Goal: Task Accomplishment & Management: Manage account settings

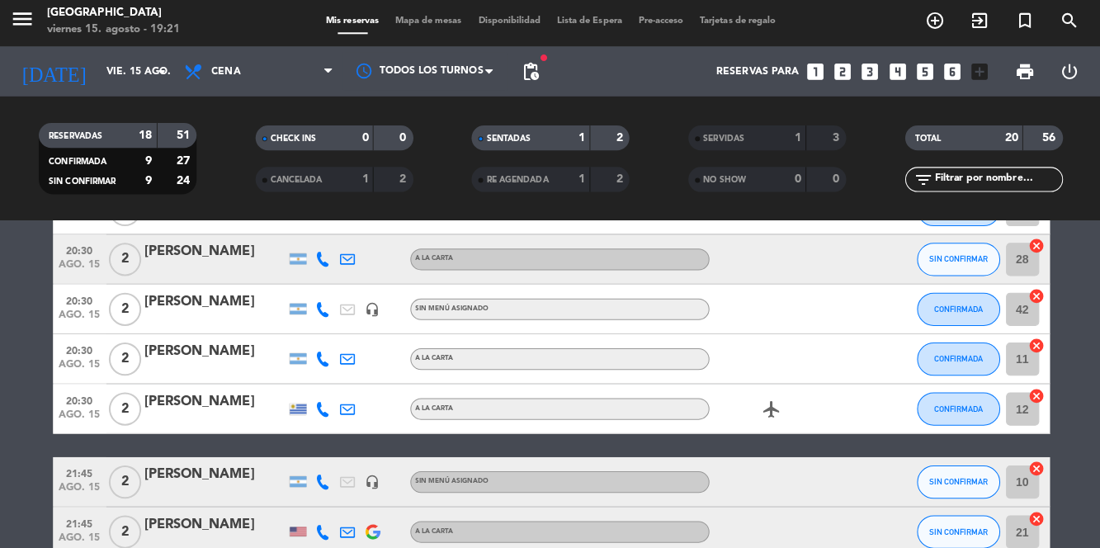
scroll to position [494, 0]
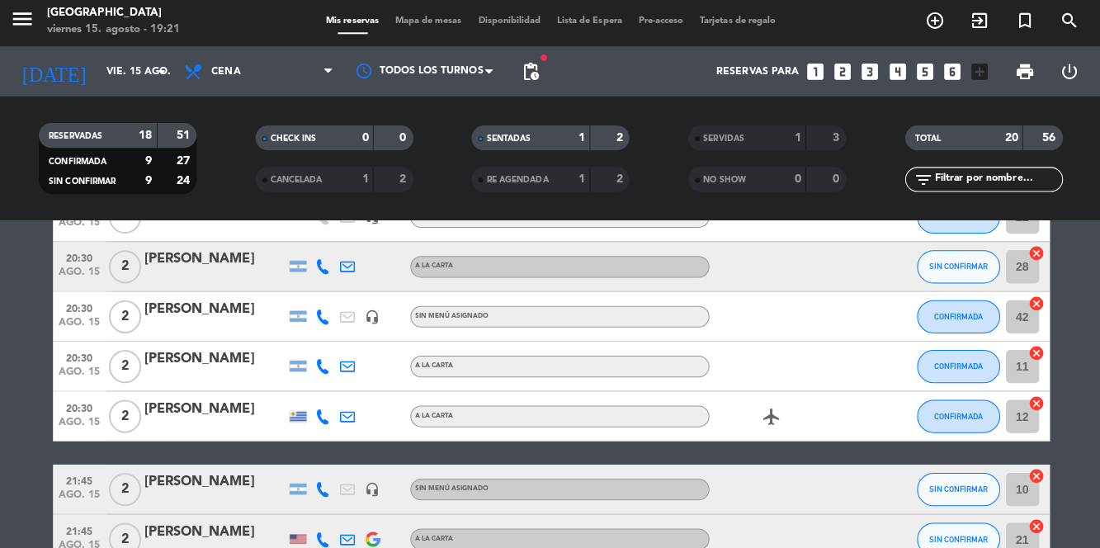
click at [327, 272] on icon at bounding box center [323, 268] width 15 height 15
click at [359, 244] on span at bounding box center [361, 240] width 13 height 13
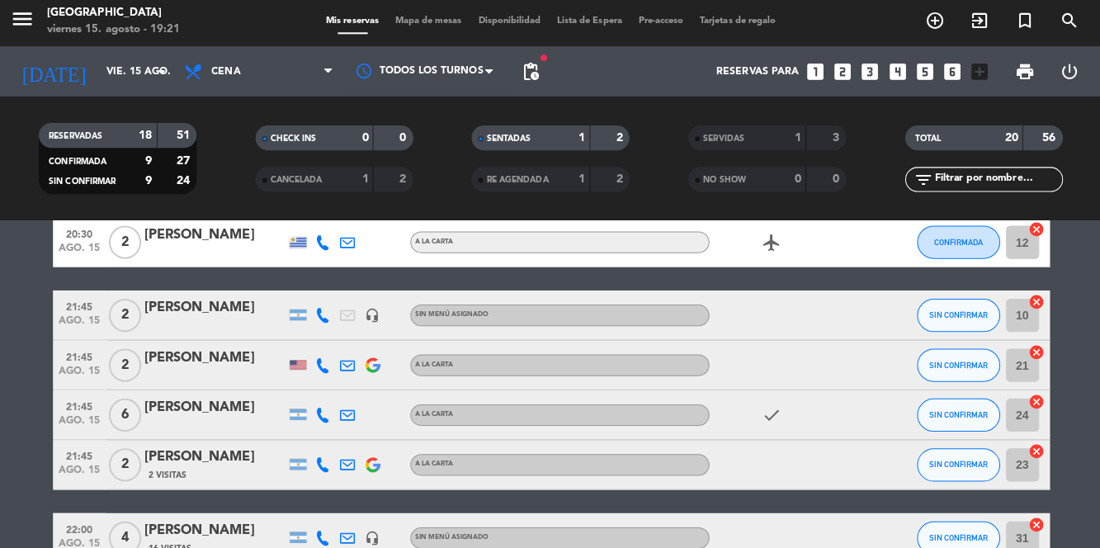
scroll to position [668, 0]
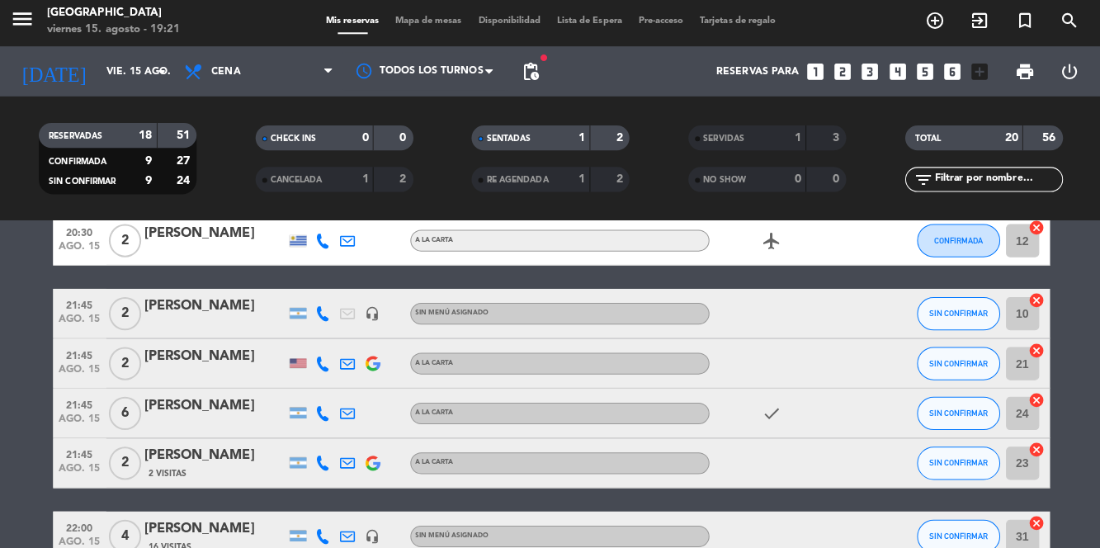
click at [327, 432] on div at bounding box center [323, 414] width 25 height 49
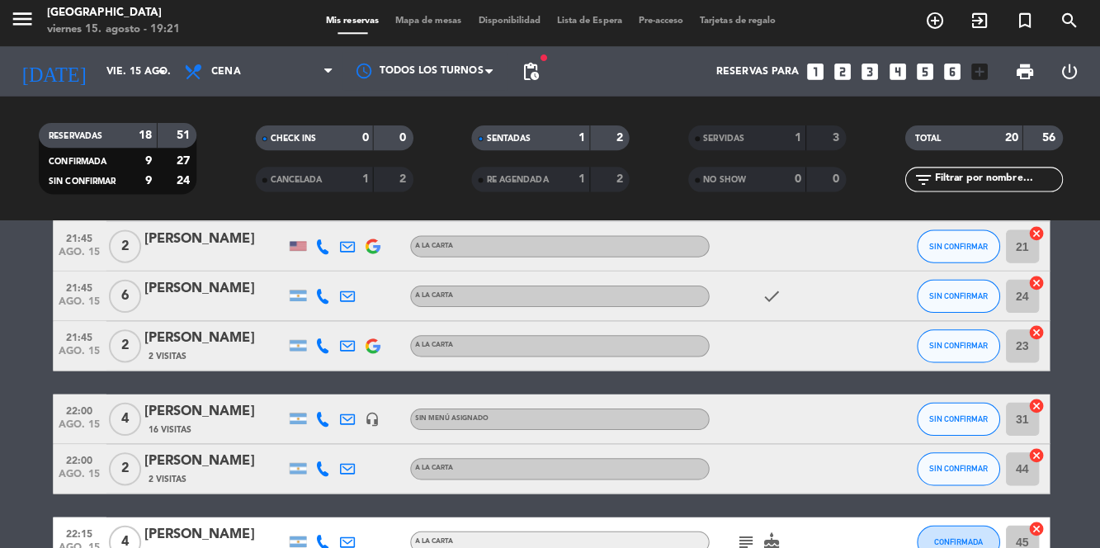
scroll to position [771, 0]
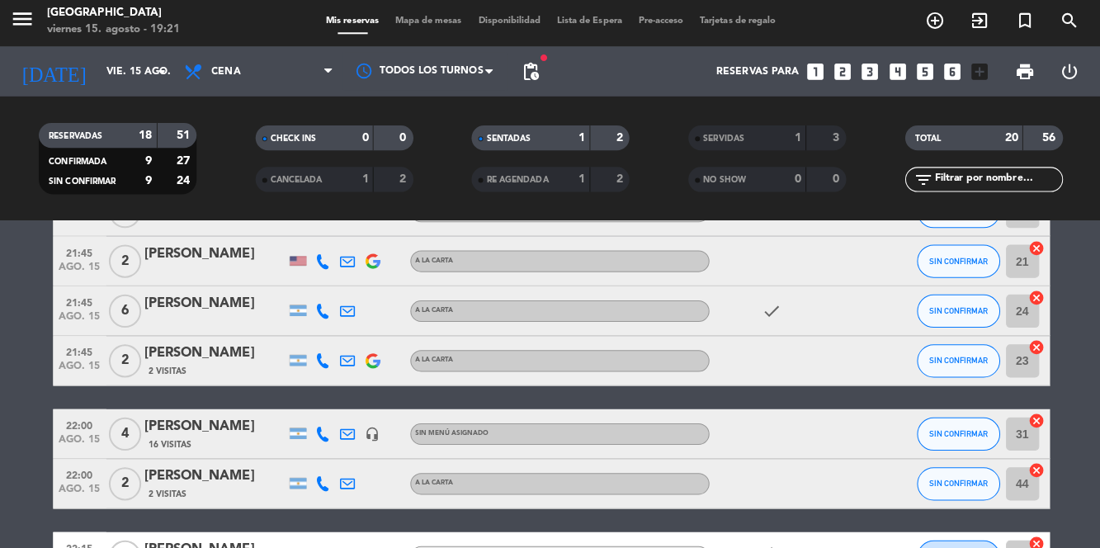
click at [325, 314] on icon at bounding box center [323, 312] width 15 height 15
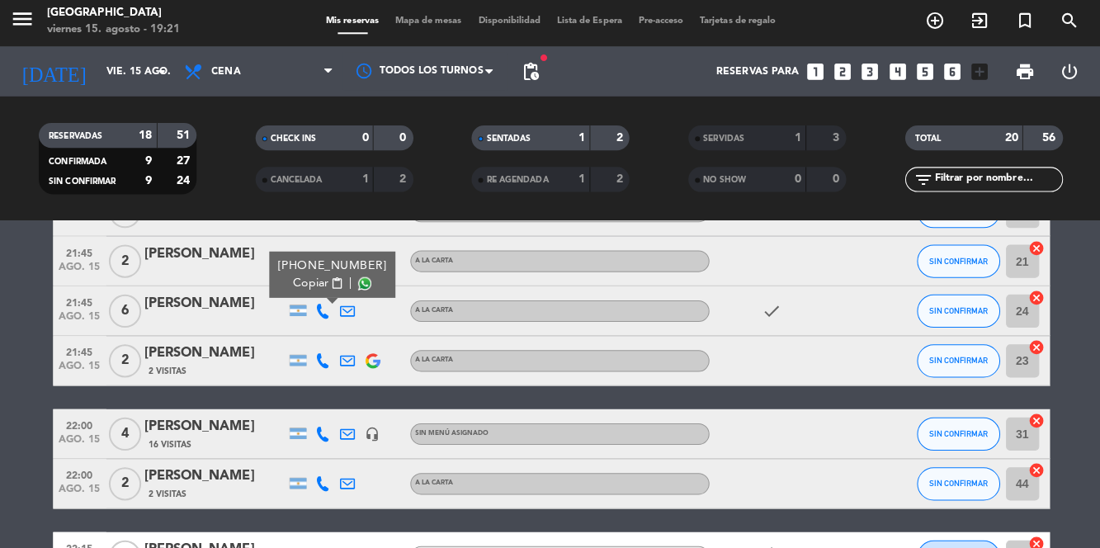
click at [360, 286] on span at bounding box center [364, 284] width 13 height 13
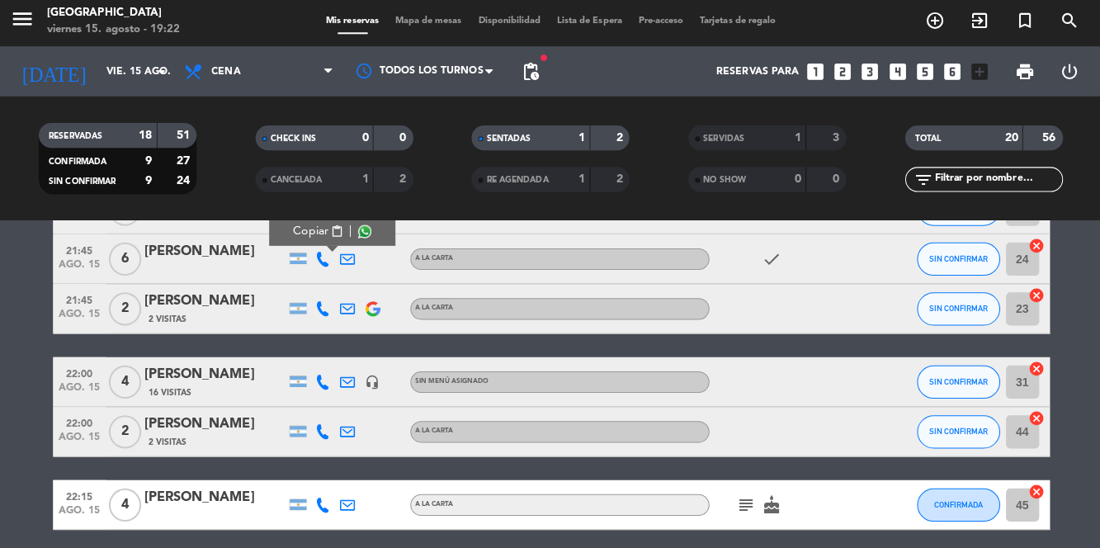
scroll to position [821, 0]
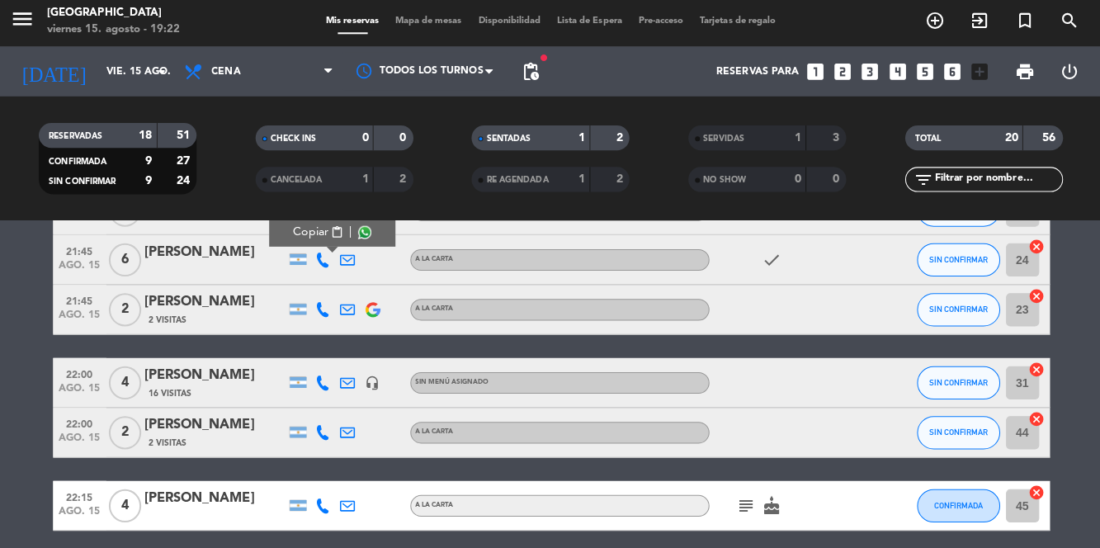
click at [322, 316] on icon at bounding box center [323, 311] width 15 height 15
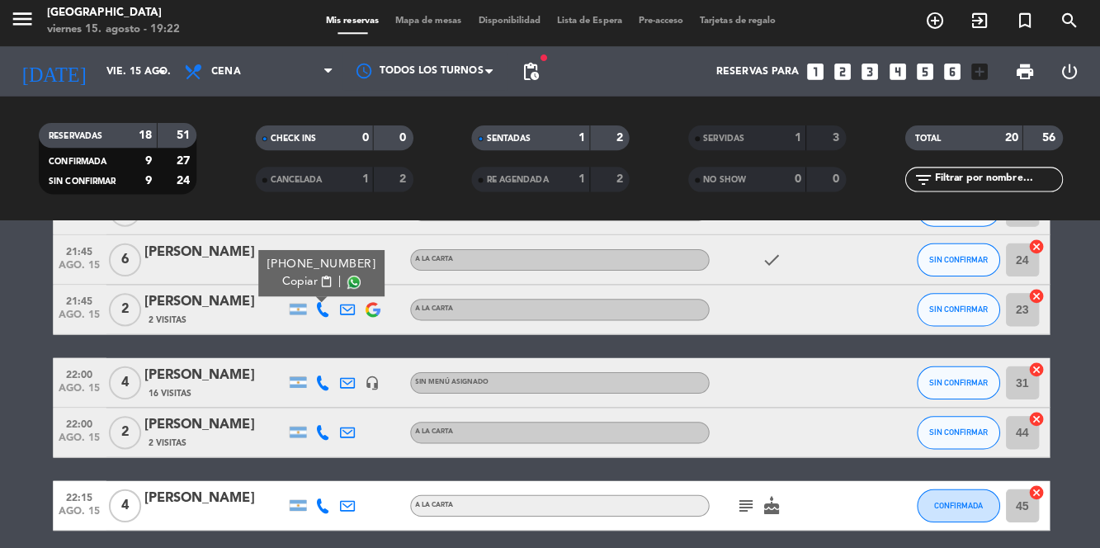
click at [357, 286] on span at bounding box center [353, 283] width 13 height 13
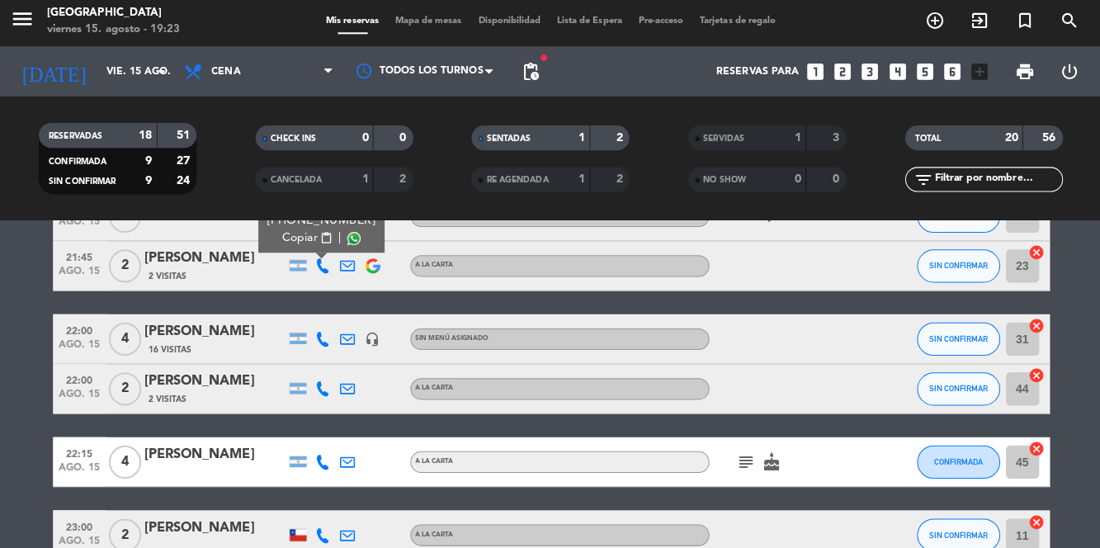
scroll to position [880, 0]
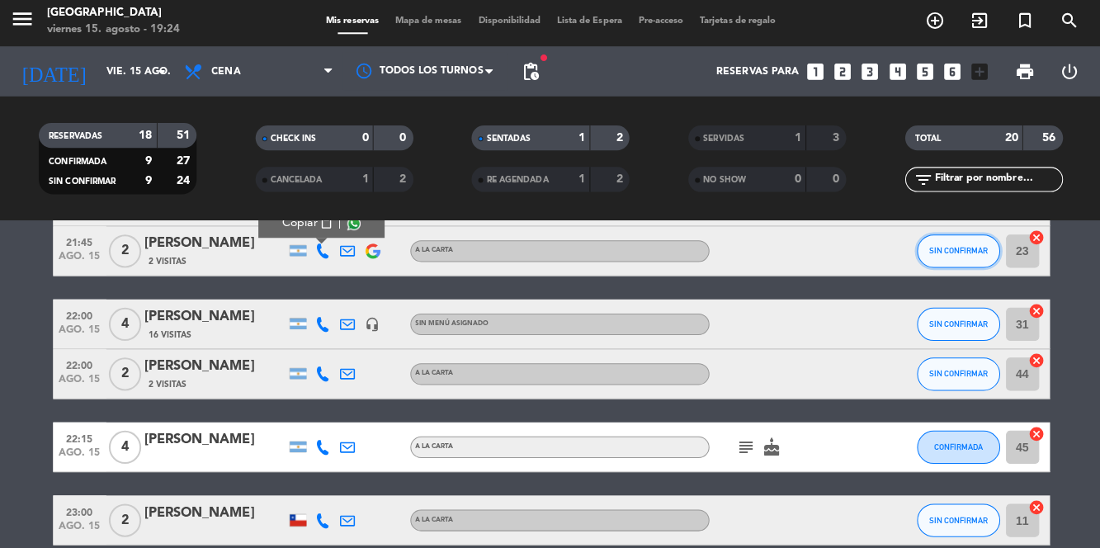
click at [949, 253] on span "SIN CONFIRMAR" at bounding box center [954, 252] width 59 height 9
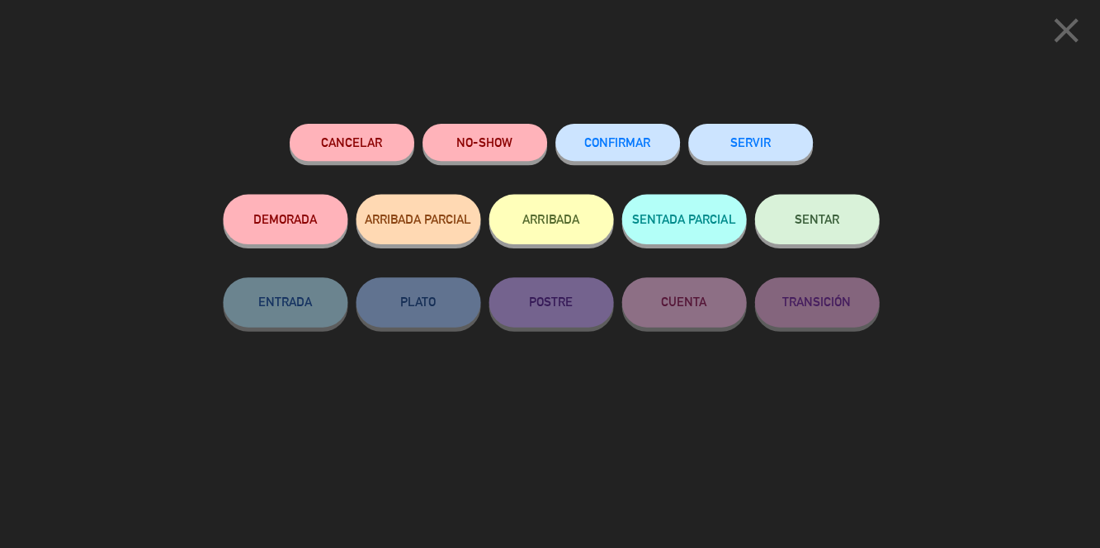
click at [642, 157] on button "CONFIRMAR" at bounding box center [617, 144] width 124 height 37
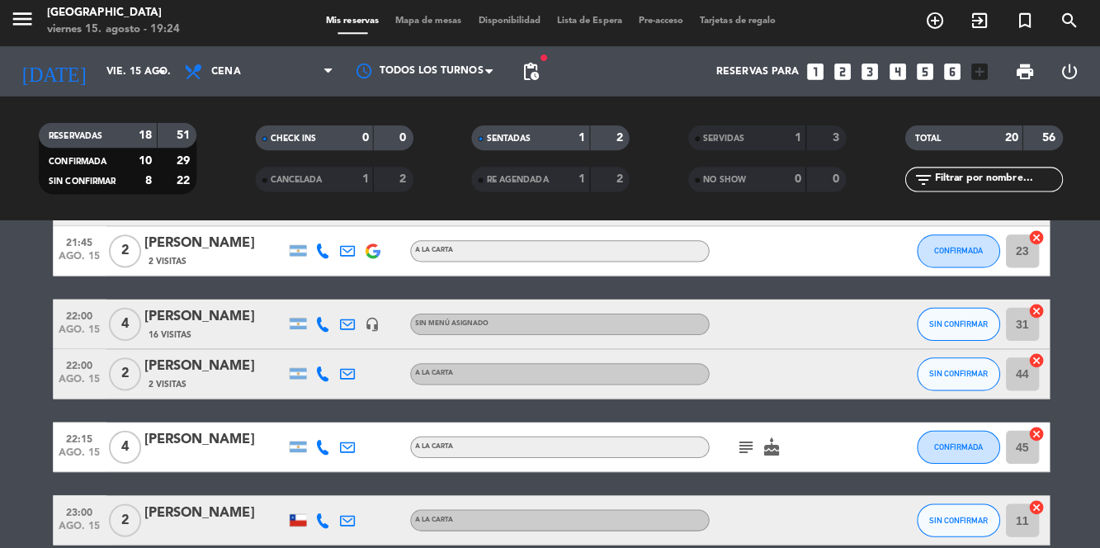
click at [437, 25] on span "Mapa de mesas" at bounding box center [428, 24] width 83 height 9
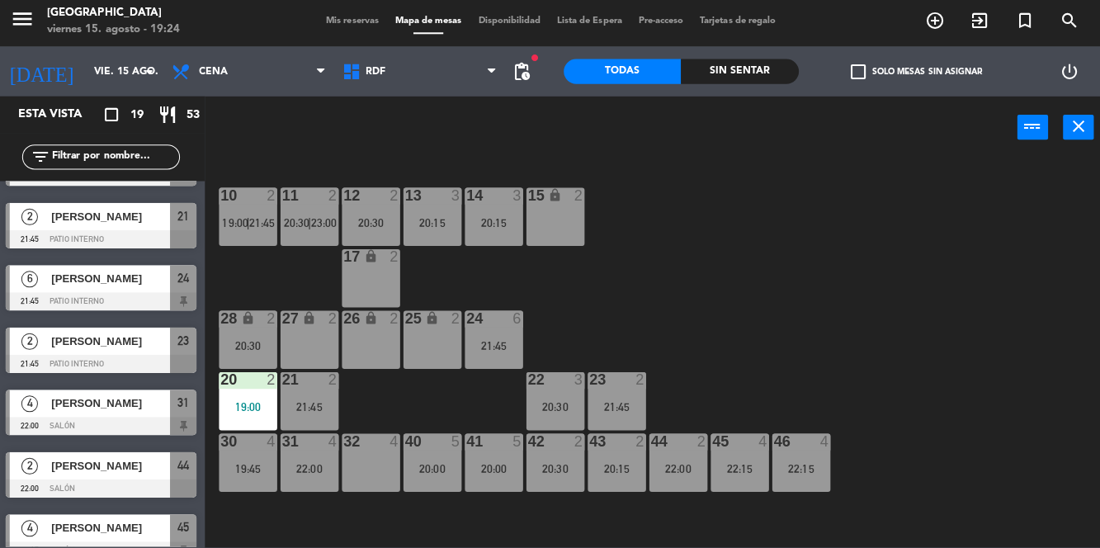
scroll to position [813, 0]
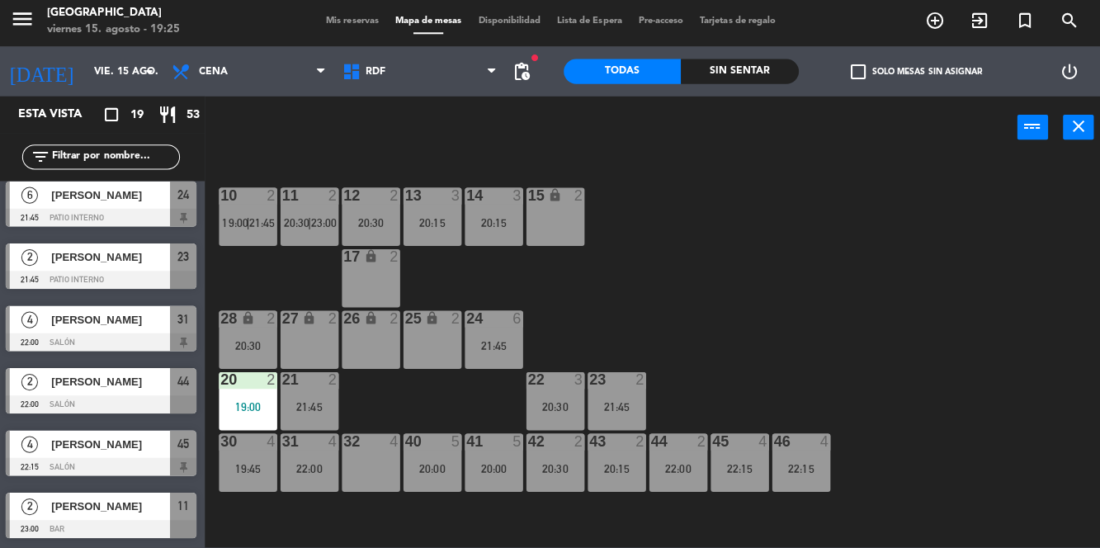
click at [342, 28] on span "Mis reservas" at bounding box center [353, 24] width 68 height 9
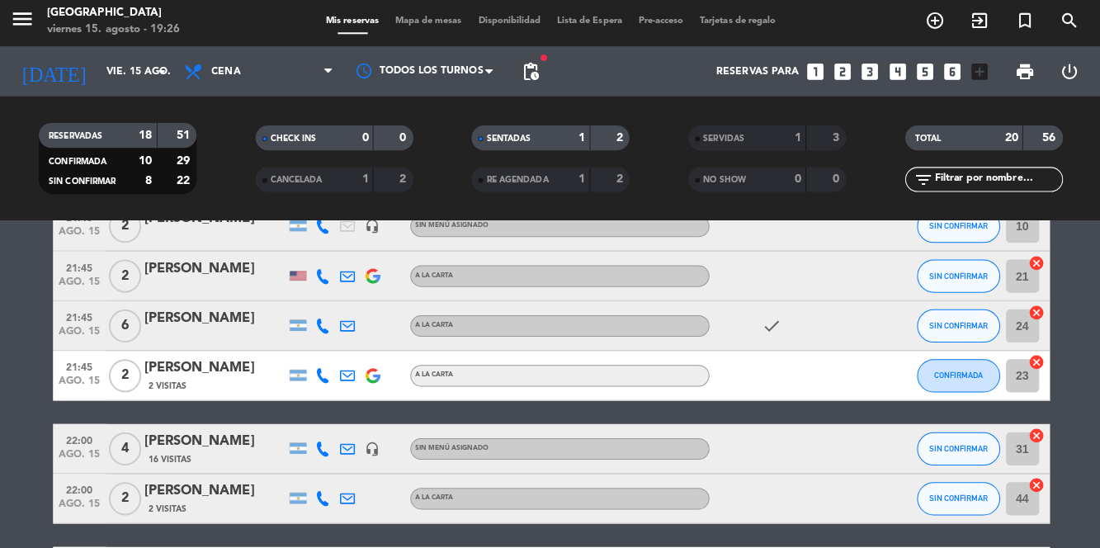
scroll to position [880, 0]
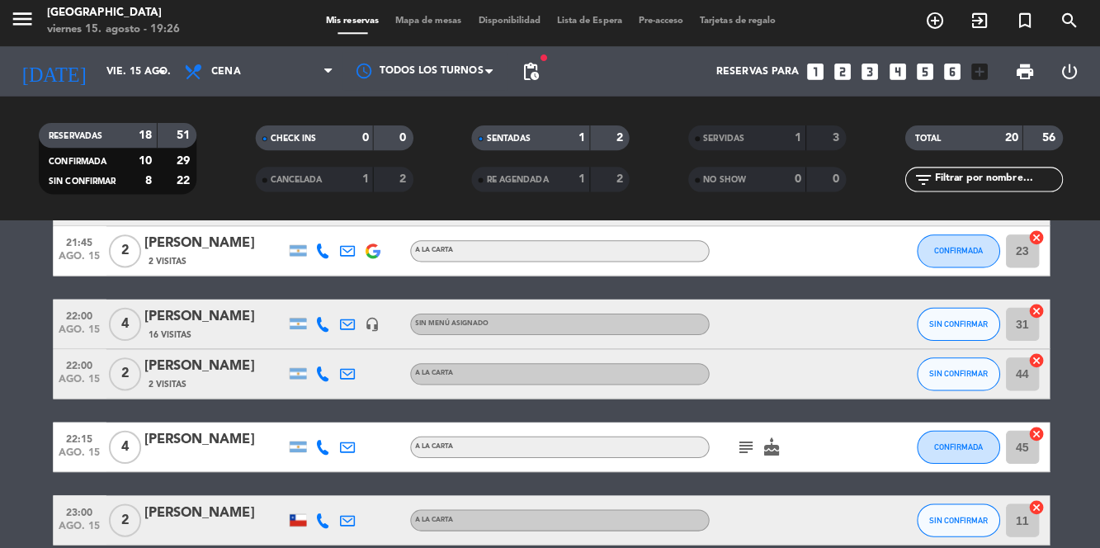
click at [323, 328] on icon at bounding box center [323, 325] width 15 height 15
click at [358, 300] on span at bounding box center [364, 297] width 13 height 13
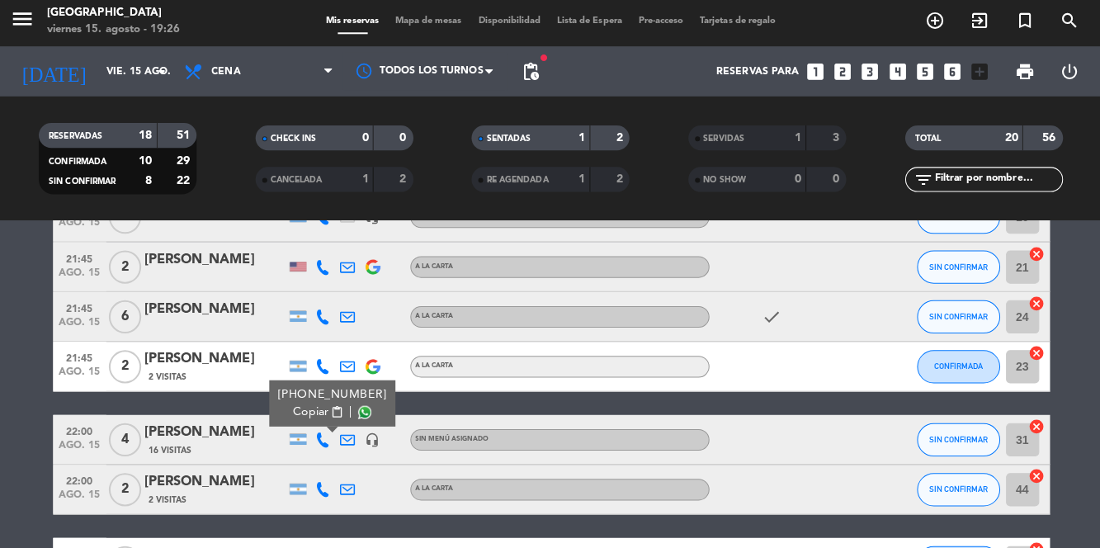
scroll to position [769, 0]
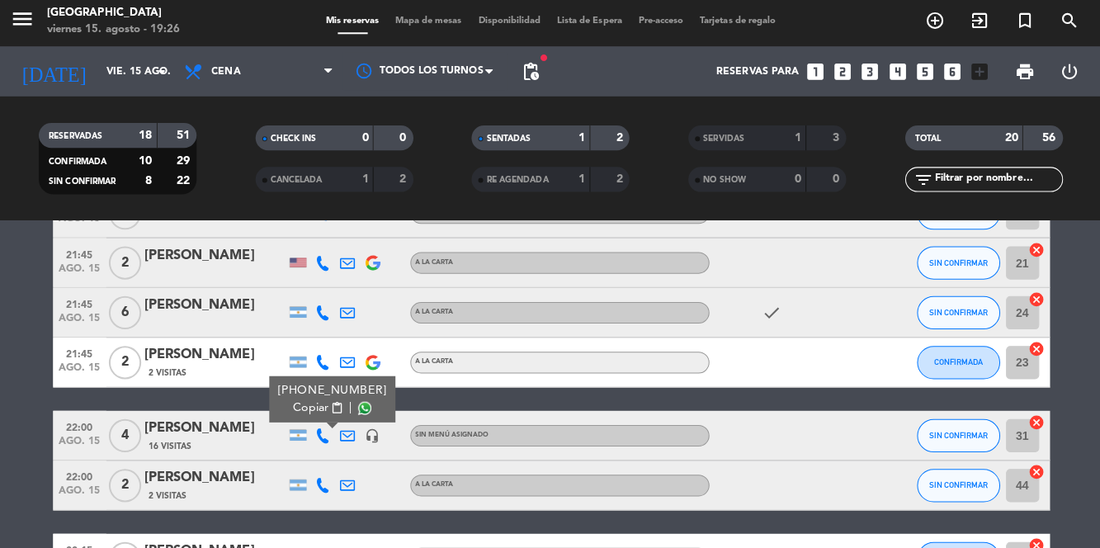
click at [324, 319] on icon at bounding box center [323, 313] width 15 height 15
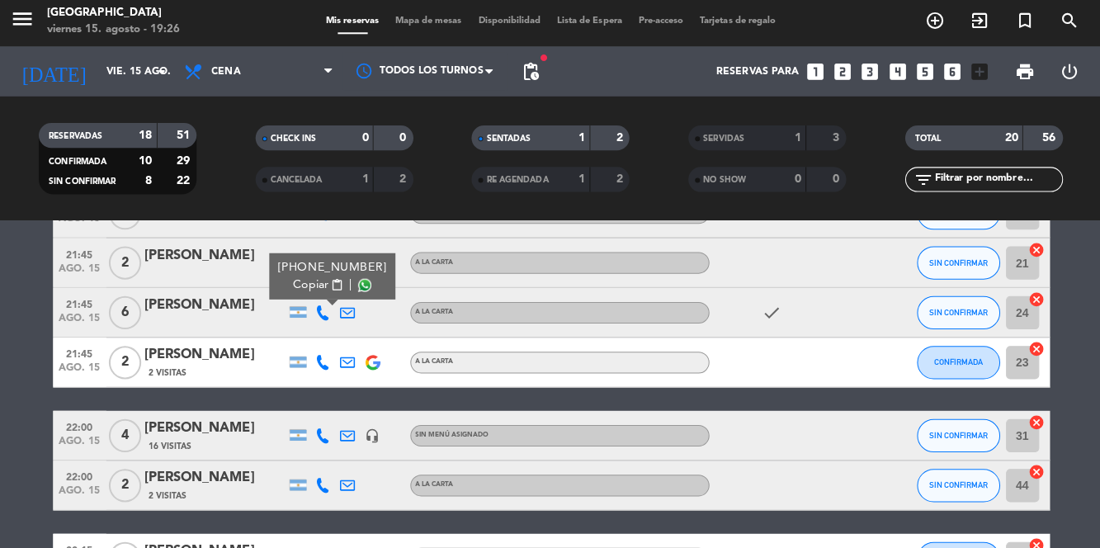
click at [360, 289] on span at bounding box center [364, 286] width 13 height 13
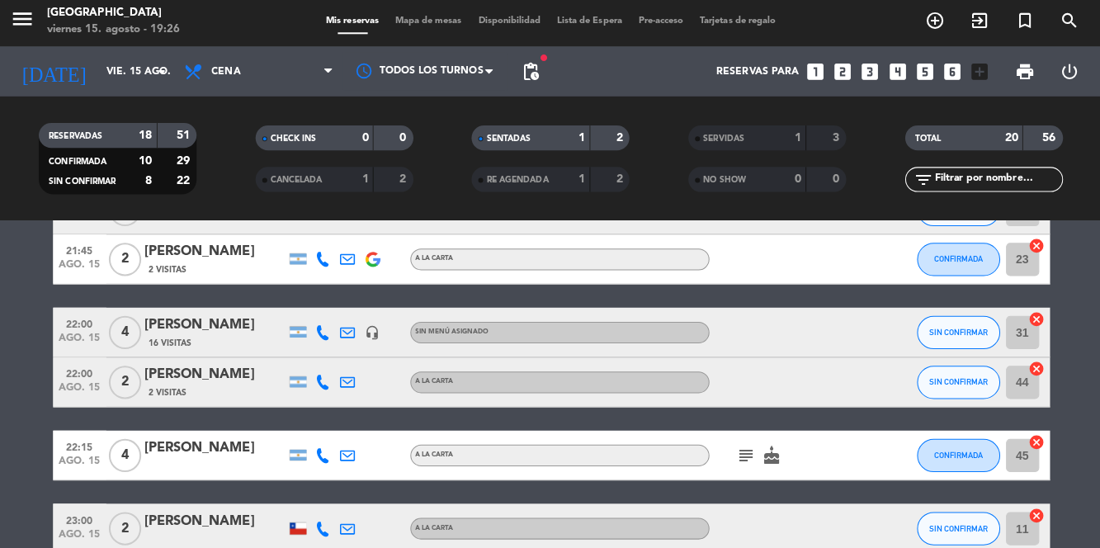
click at [323, 337] on icon at bounding box center [323, 333] width 15 height 15
click at [358, 307] on span at bounding box center [364, 306] width 13 height 13
click at [328, 385] on icon at bounding box center [323, 382] width 15 height 15
click at [358, 359] on span at bounding box center [364, 355] width 13 height 13
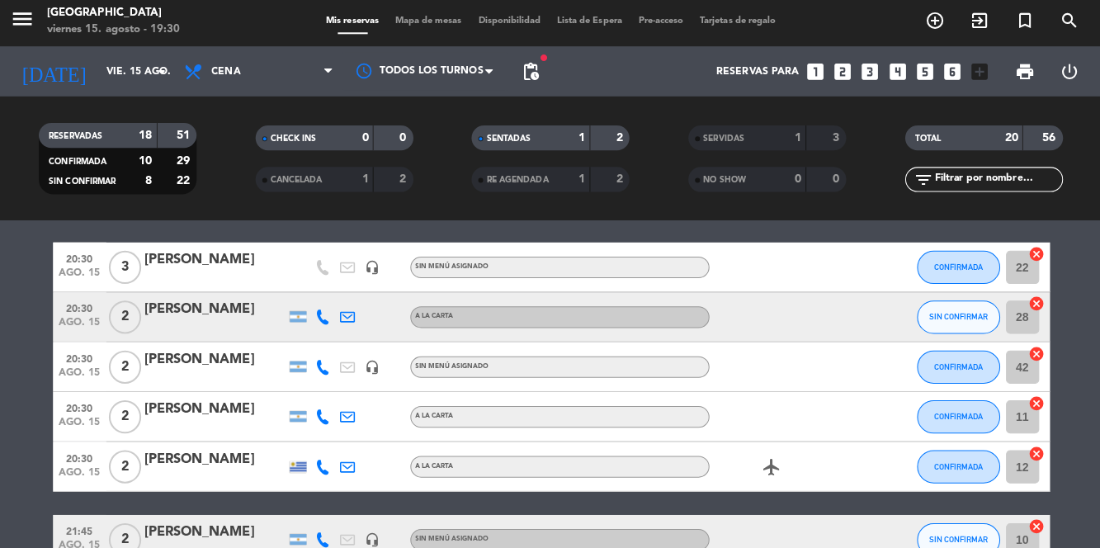
scroll to position [424, 0]
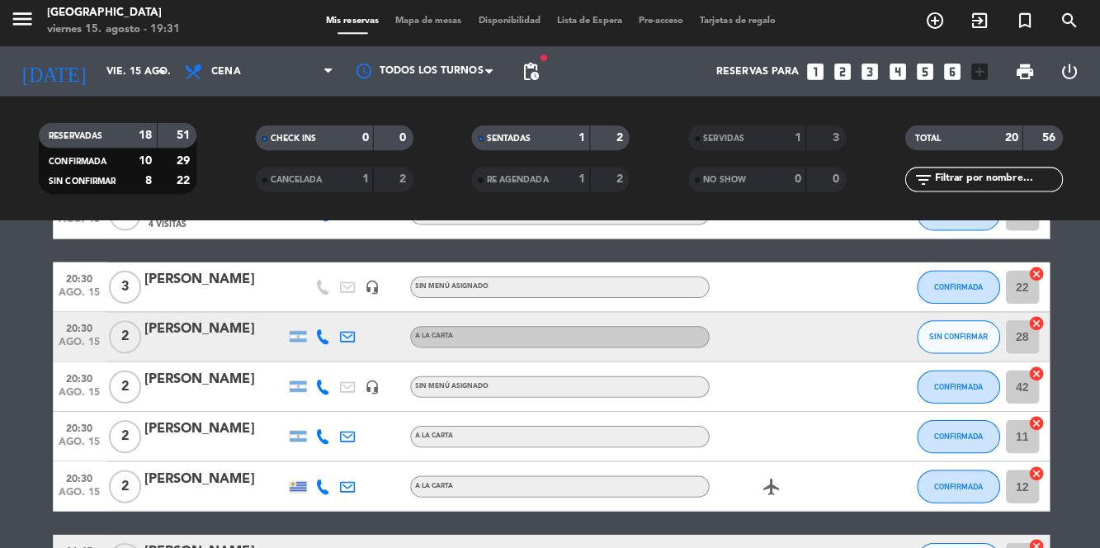
click at [215, 338] on div "[PERSON_NAME]" at bounding box center [216, 330] width 140 height 21
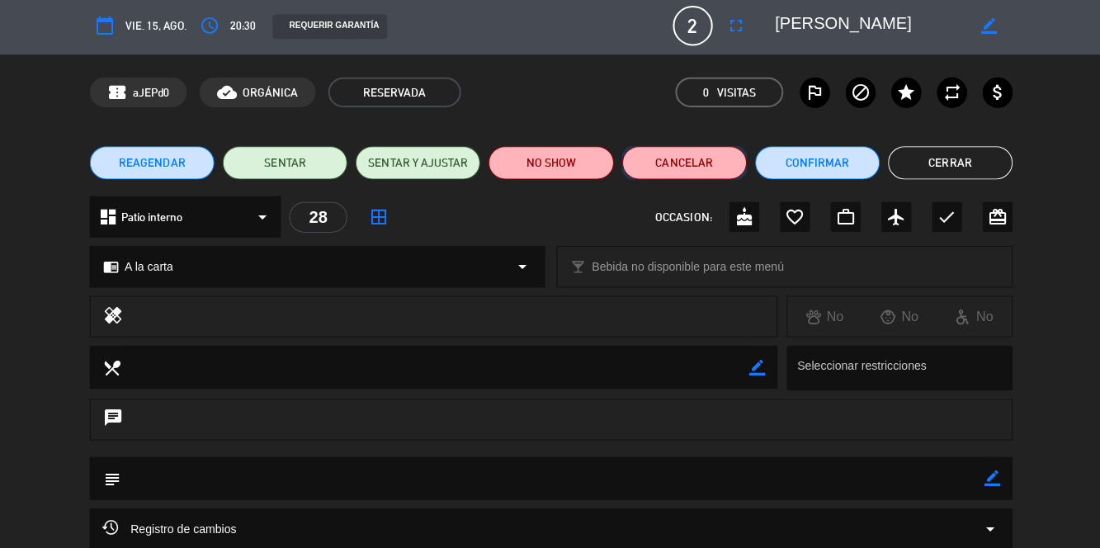
click at [686, 179] on button "Cancelar" at bounding box center [683, 165] width 124 height 33
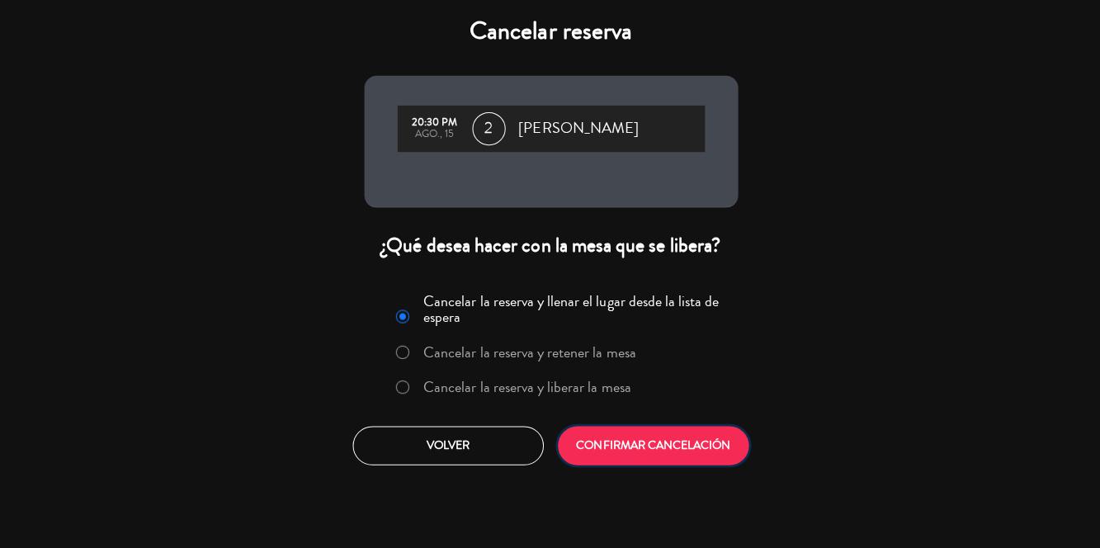
click at [668, 449] on button "CONFIRMAR CANCELACIÓN" at bounding box center [652, 446] width 190 height 39
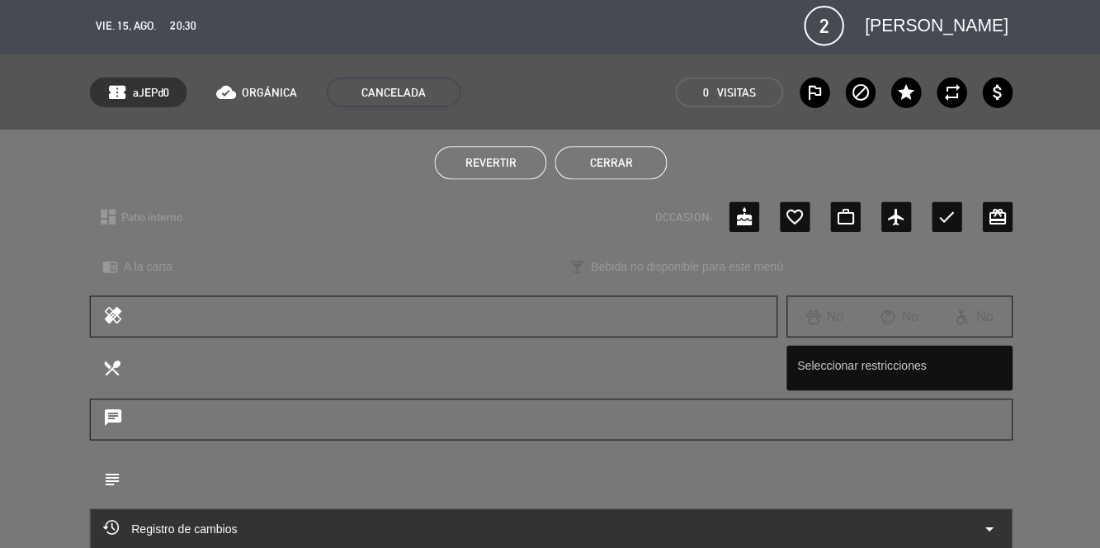
click at [619, 169] on button "Cerrar" at bounding box center [609, 165] width 111 height 33
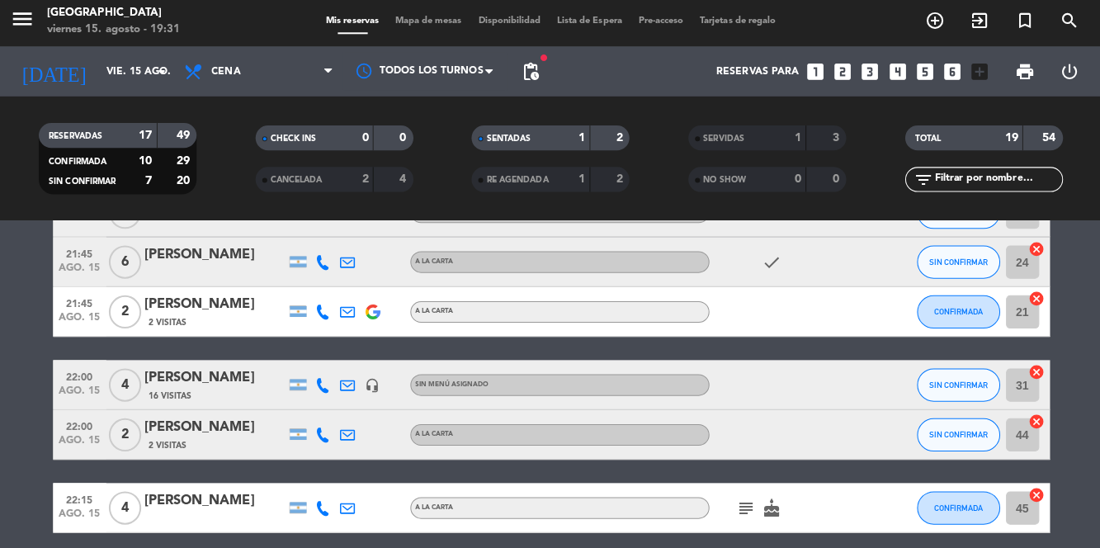
scroll to position [771, 0]
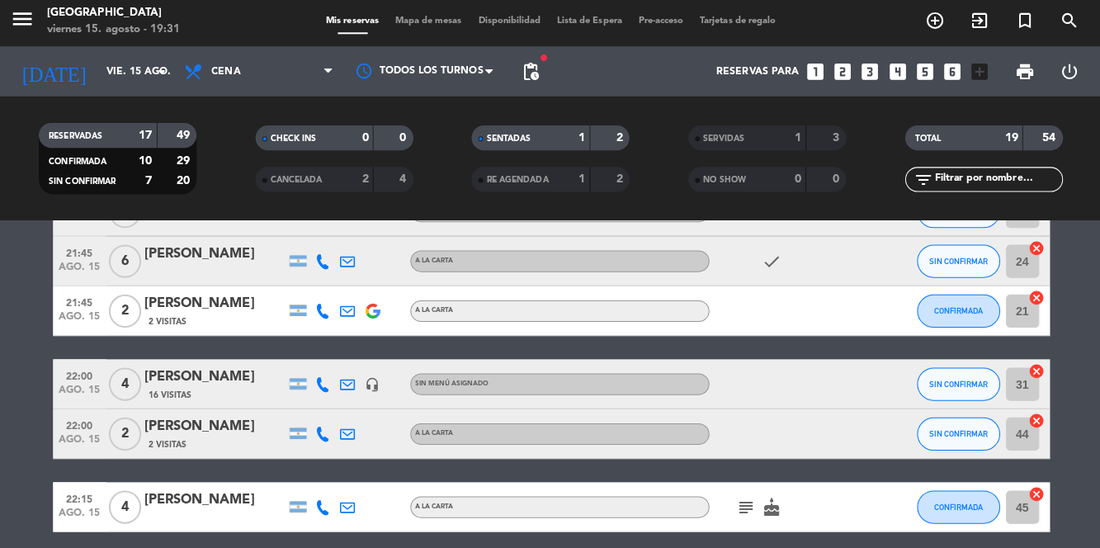
click at [424, 21] on span "Mapa de mesas" at bounding box center [428, 24] width 83 height 9
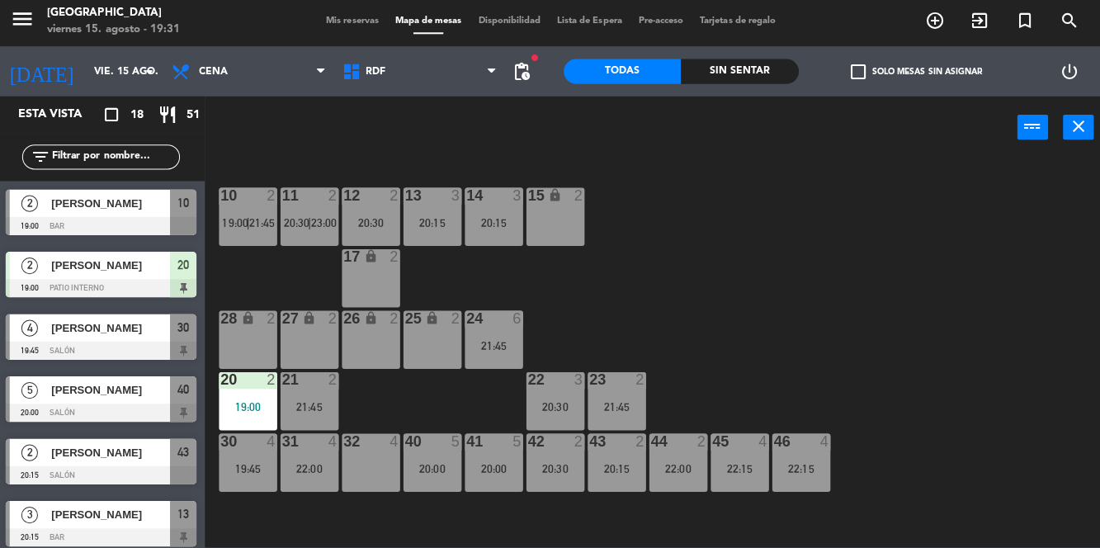
click at [611, 415] on div "23 2 21:45" at bounding box center [616, 402] width 58 height 58
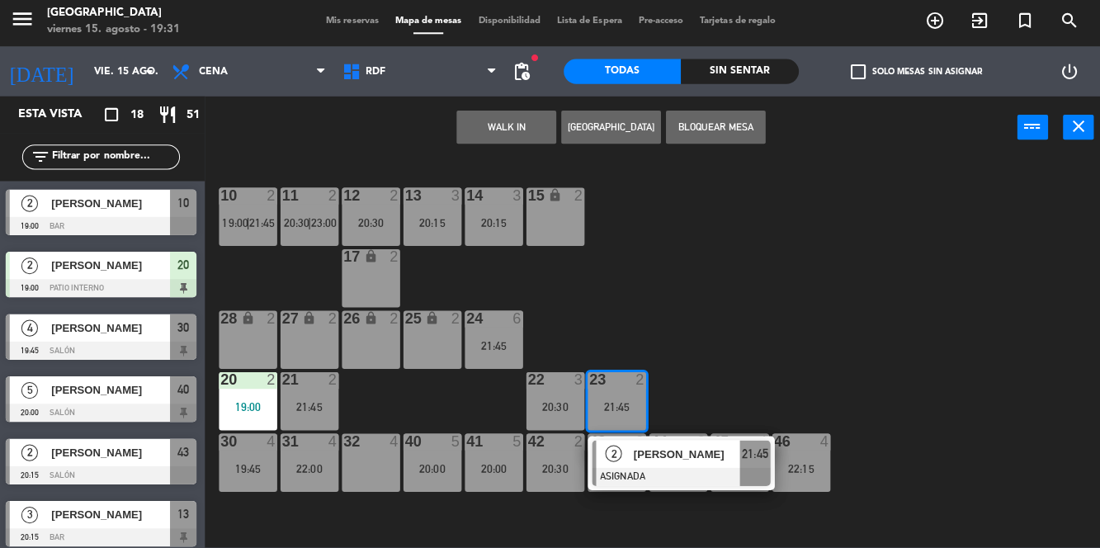
click at [348, 28] on span "Mis reservas" at bounding box center [353, 24] width 68 height 9
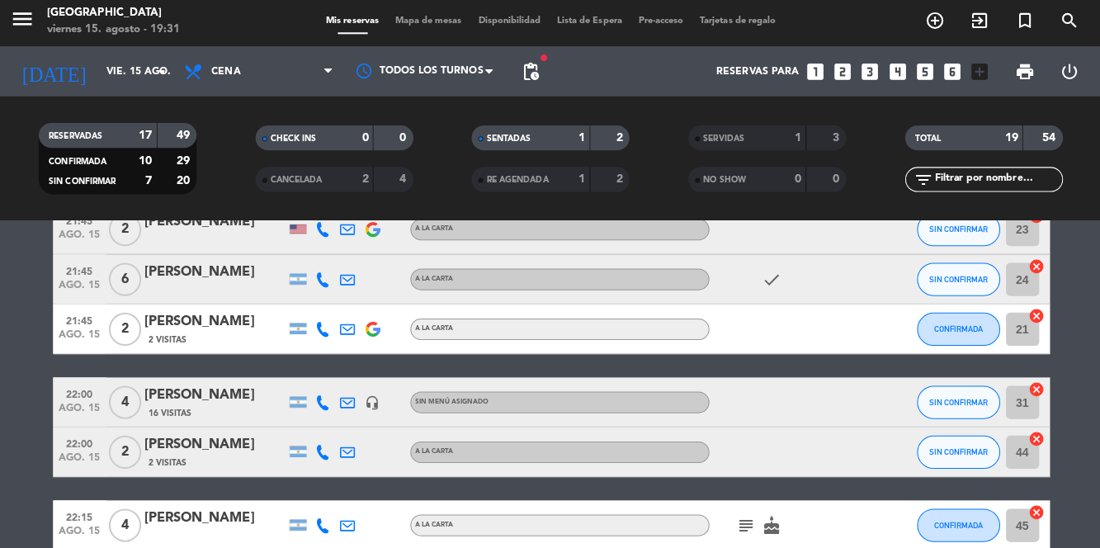
scroll to position [774, 0]
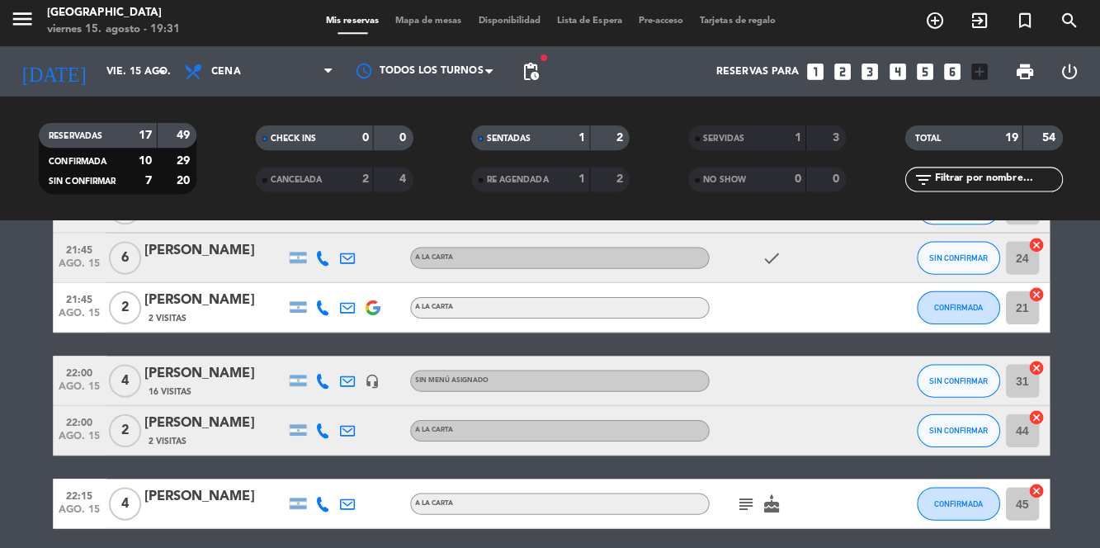
click at [221, 318] on div "2 Visitas" at bounding box center [216, 319] width 140 height 14
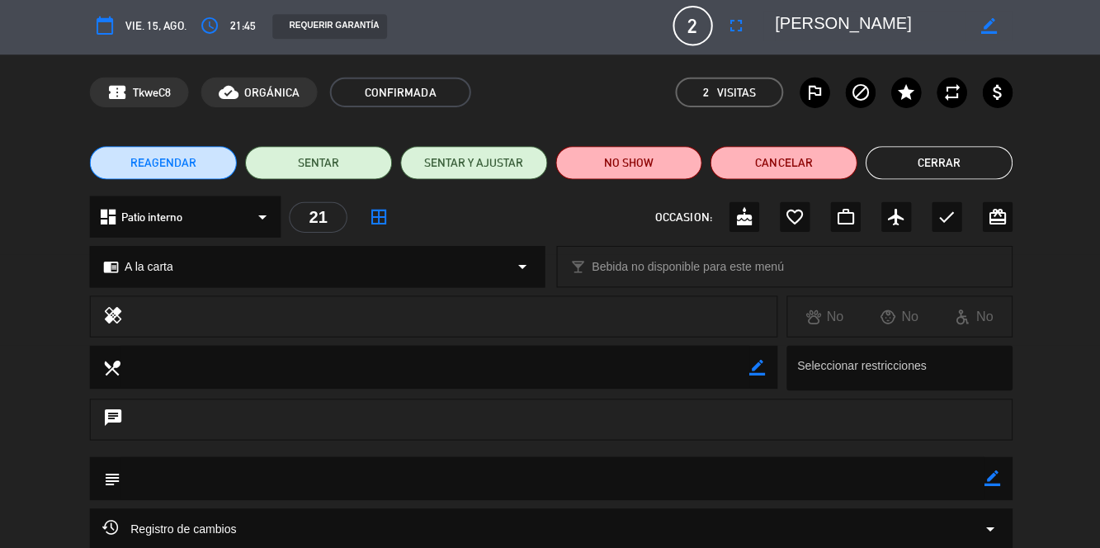
click at [223, 35] on button "access_time" at bounding box center [211, 29] width 30 height 30
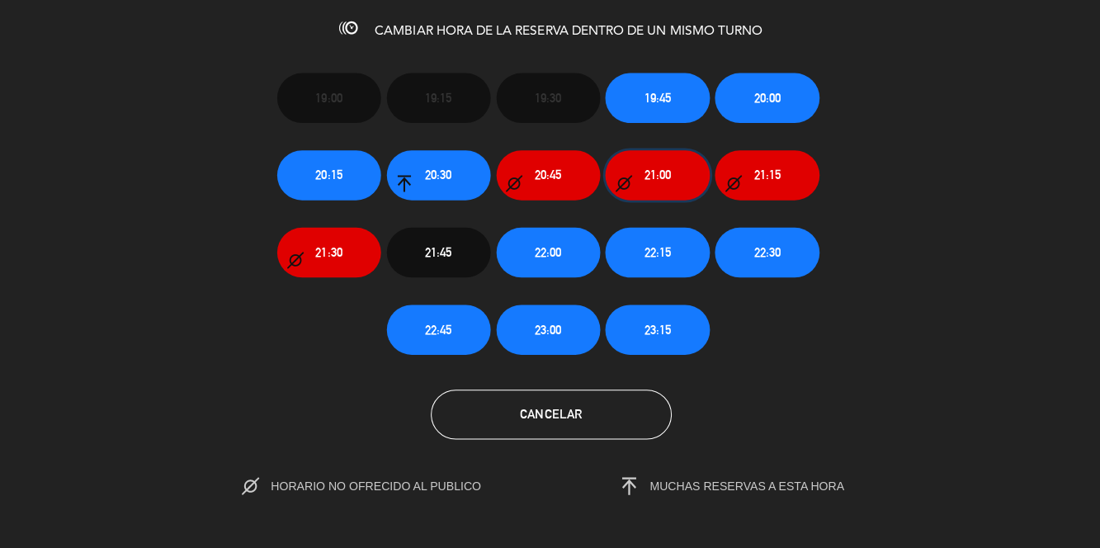
click at [668, 173] on span "21:00" at bounding box center [656, 177] width 26 height 19
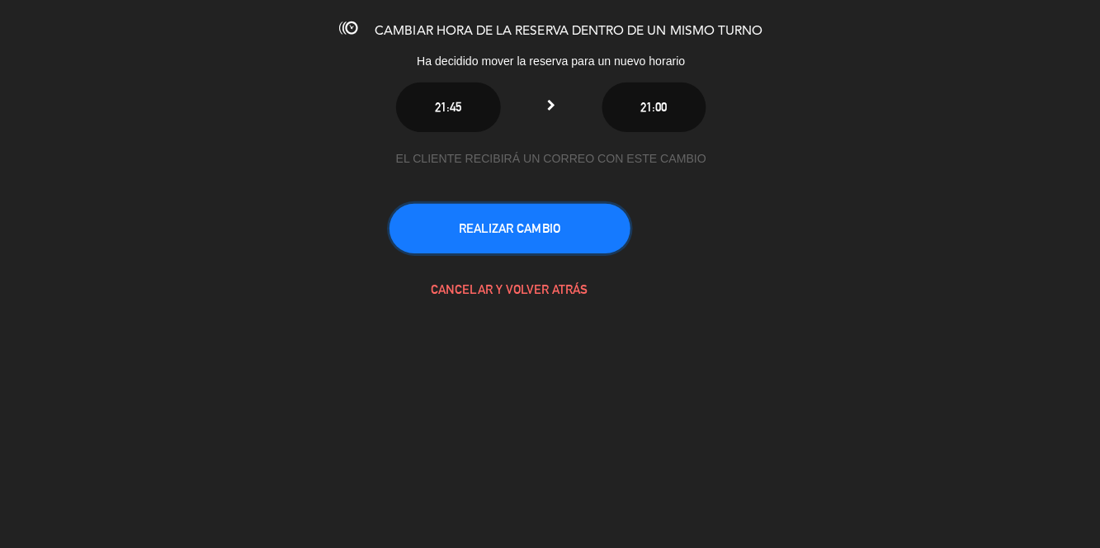
click at [593, 236] on button "REALIZAR CAMBIO" at bounding box center [509, 230] width 239 height 50
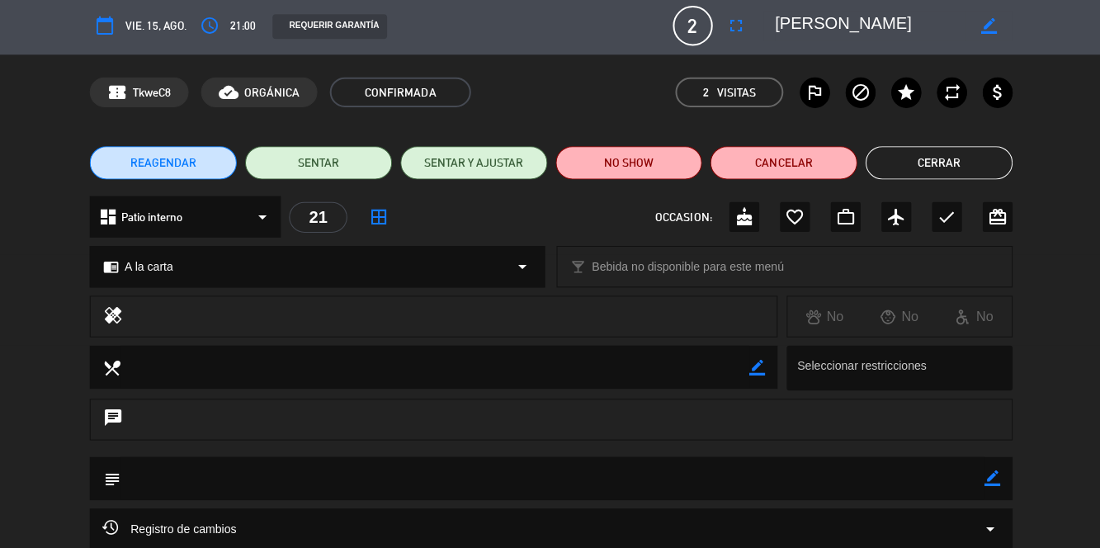
click at [976, 167] on button "Cerrar" at bounding box center [935, 165] width 146 height 33
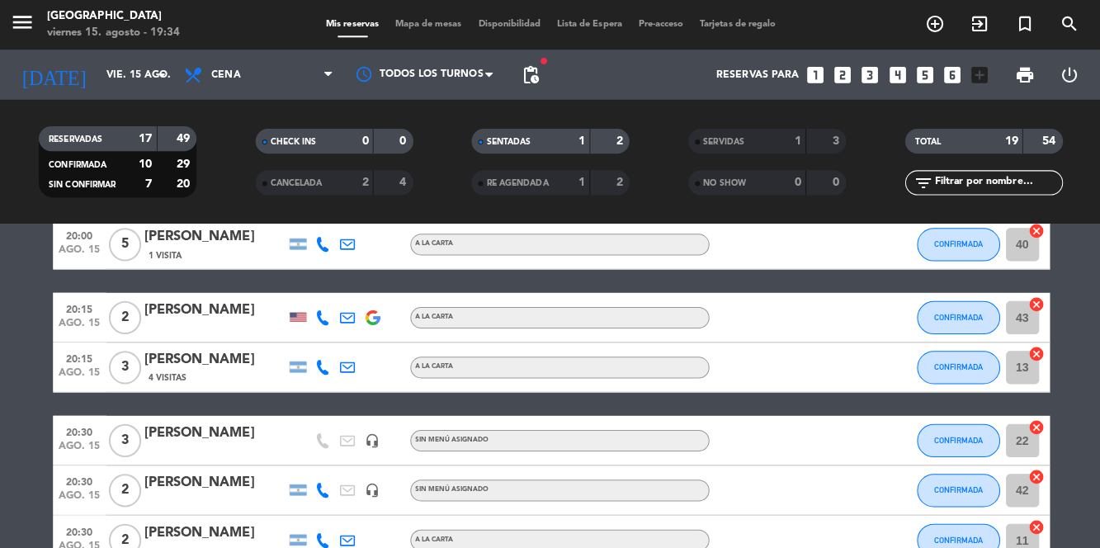
scroll to position [279, 0]
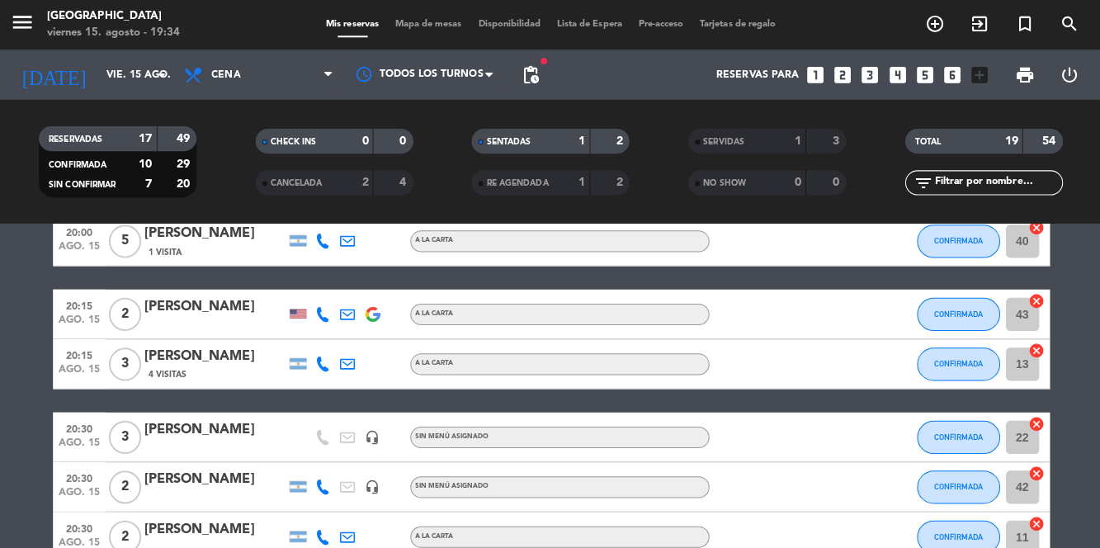
click at [215, 416] on div "[PERSON_NAME]" at bounding box center [216, 426] width 140 height 21
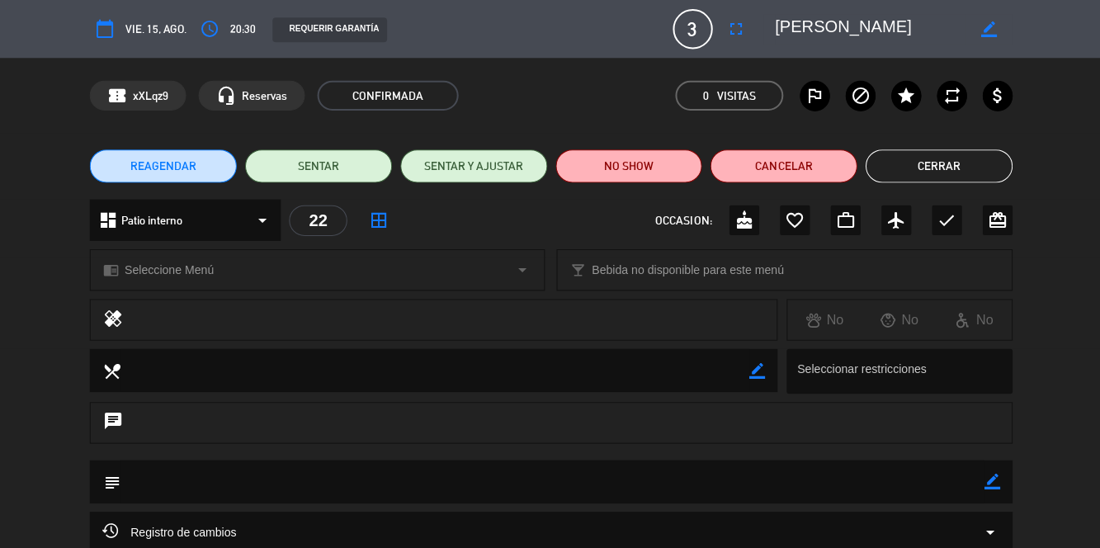
scroll to position [160, 0]
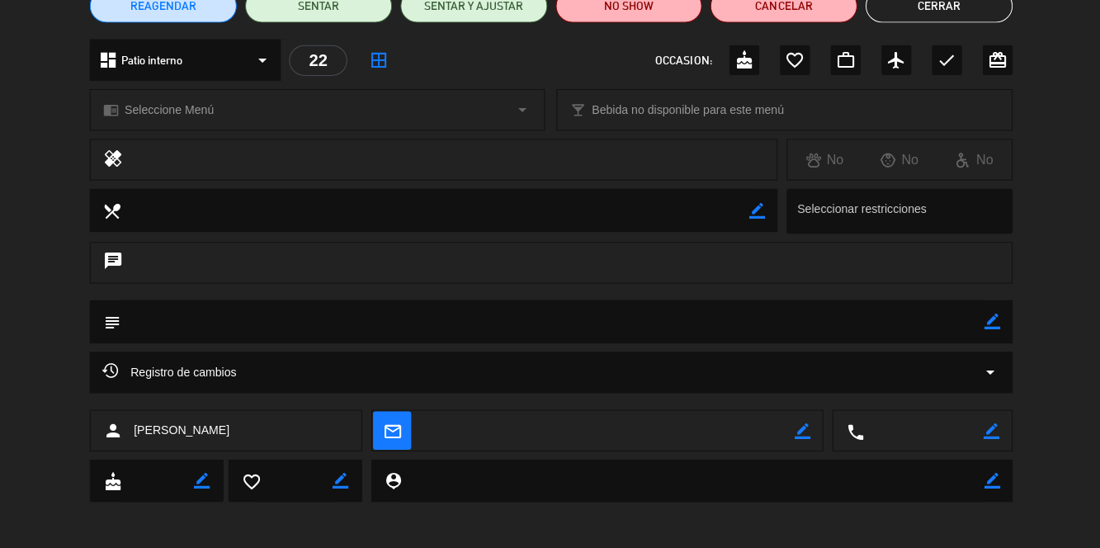
click at [980, 375] on icon "arrow_drop_down" at bounding box center [986, 370] width 20 height 20
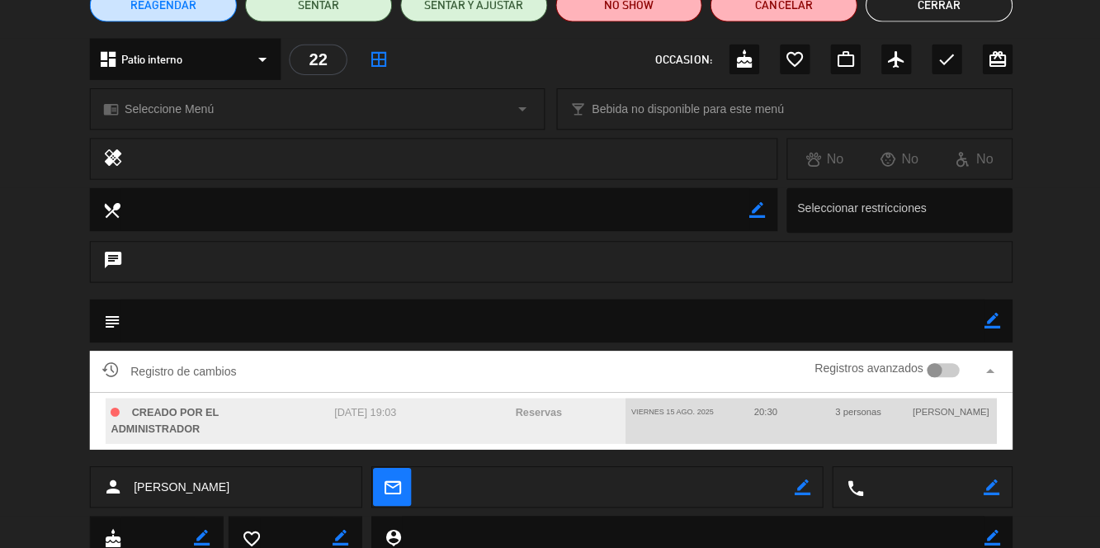
click at [935, 368] on div at bounding box center [930, 368] width 15 height 15
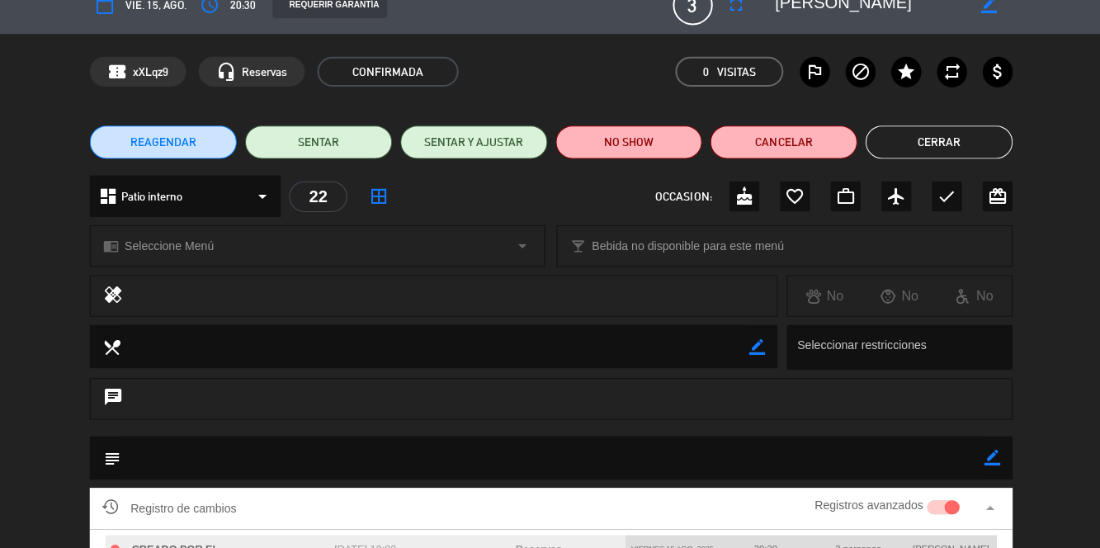
scroll to position [0, 0]
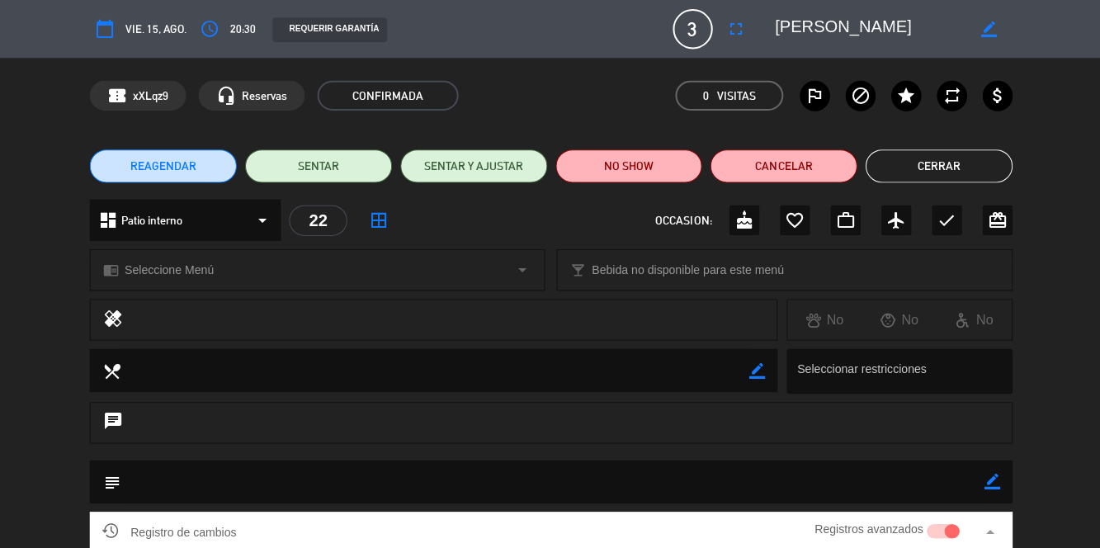
click at [986, 162] on button "Cerrar" at bounding box center [935, 165] width 146 height 33
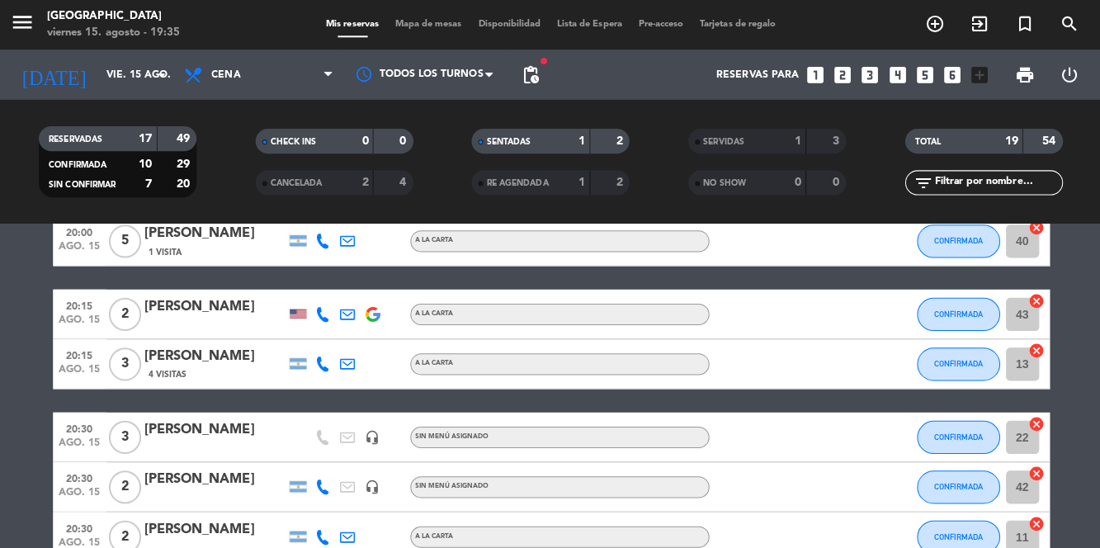
click at [243, 465] on div "[PERSON_NAME]" at bounding box center [216, 475] width 140 height 21
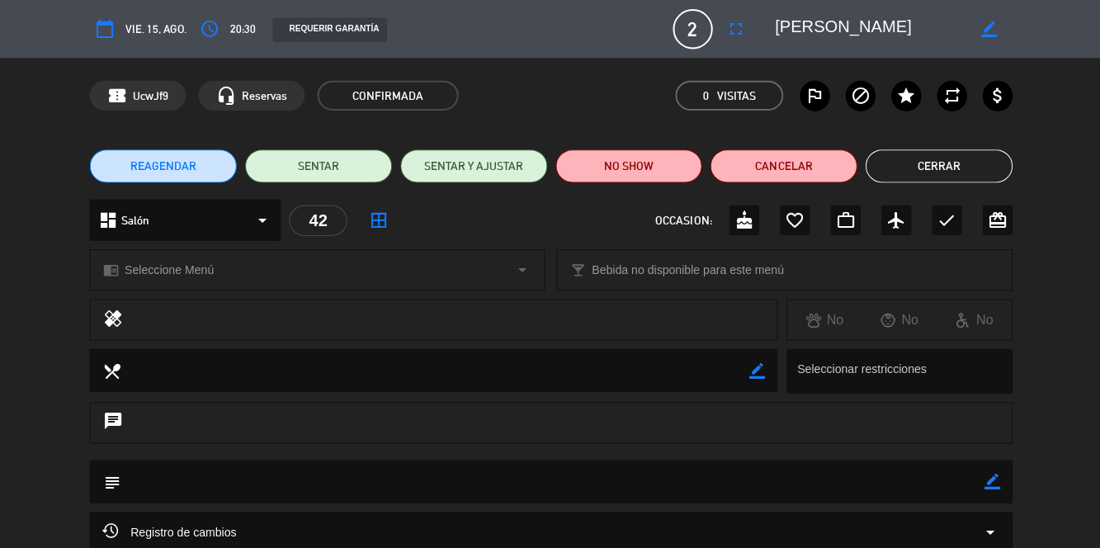
click at [947, 177] on button "Cerrar" at bounding box center [935, 165] width 146 height 33
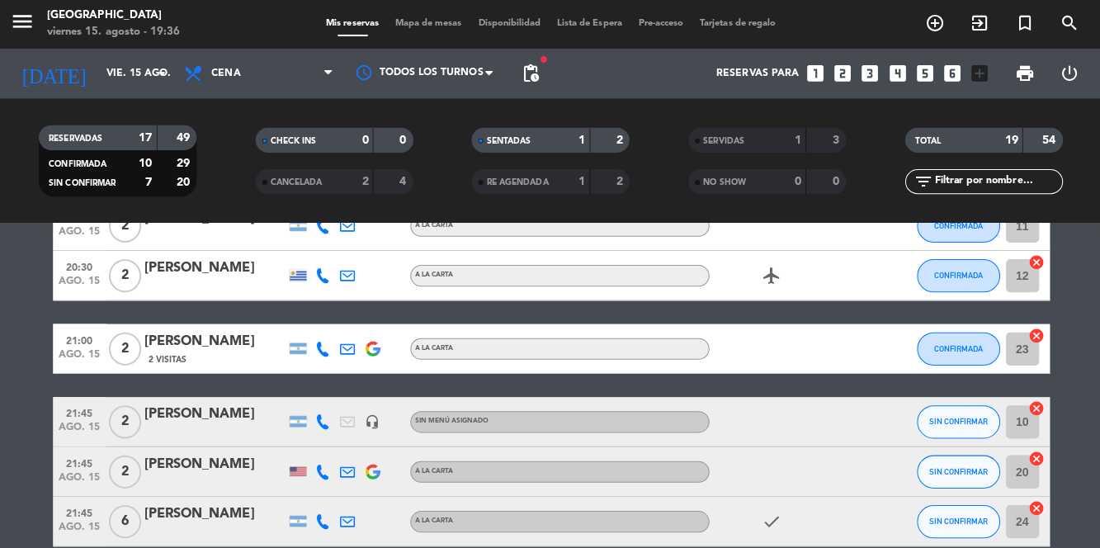
click at [399, 26] on span "Mapa de mesas" at bounding box center [428, 24] width 83 height 9
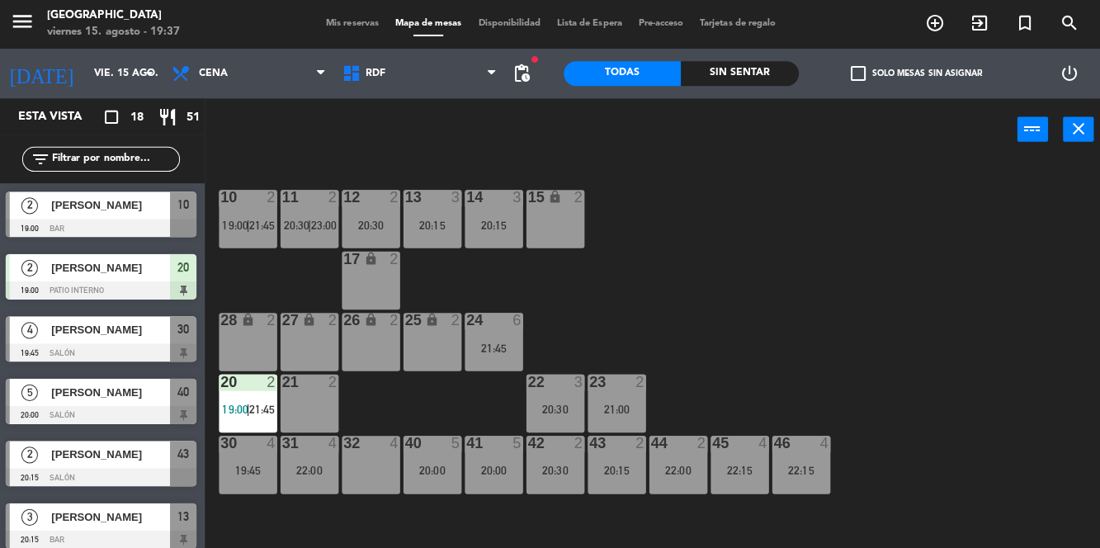
click at [245, 446] on div at bounding box center [248, 441] width 27 height 15
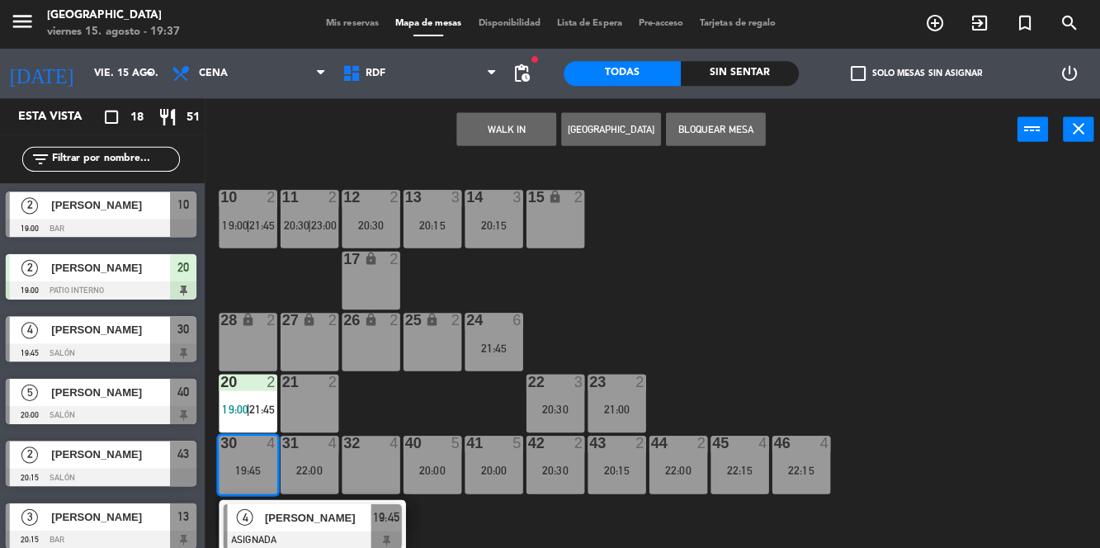
click at [323, 522] on span "[PERSON_NAME]" at bounding box center [319, 515] width 106 height 17
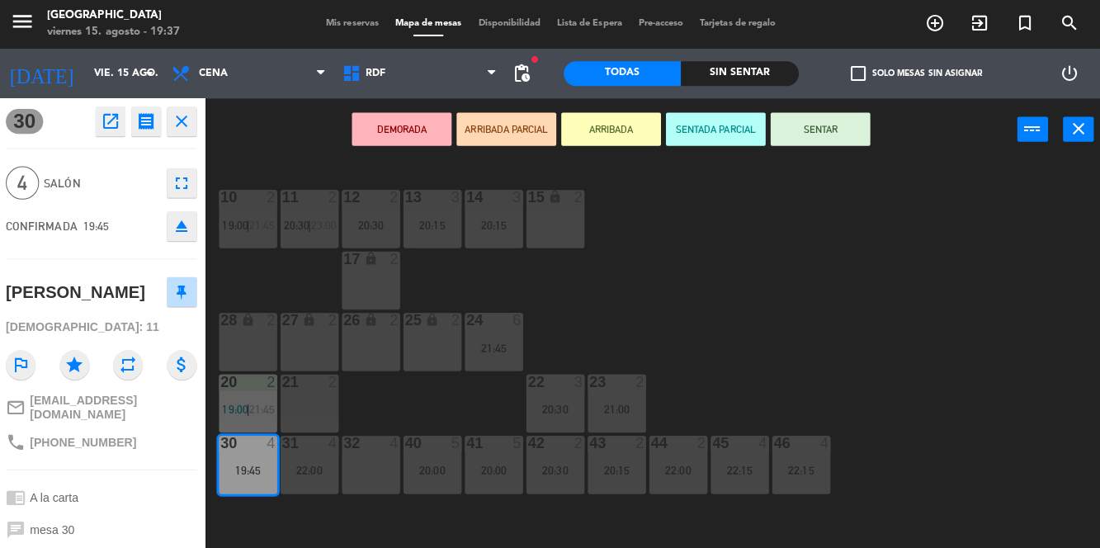
click at [838, 127] on button "SENTAR" at bounding box center [817, 129] width 99 height 33
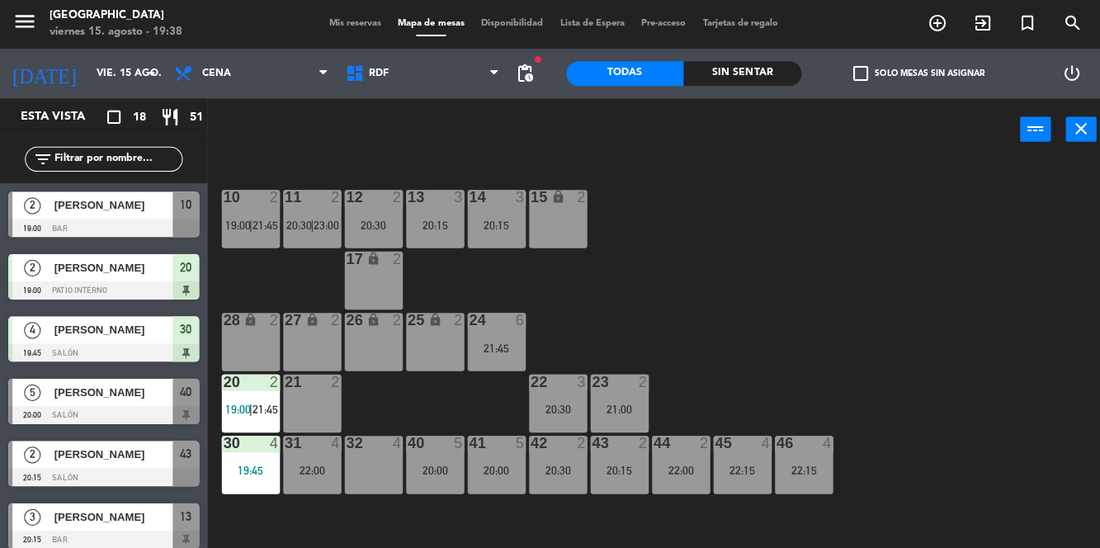
click at [350, 28] on span "Mis reservas" at bounding box center [353, 24] width 68 height 9
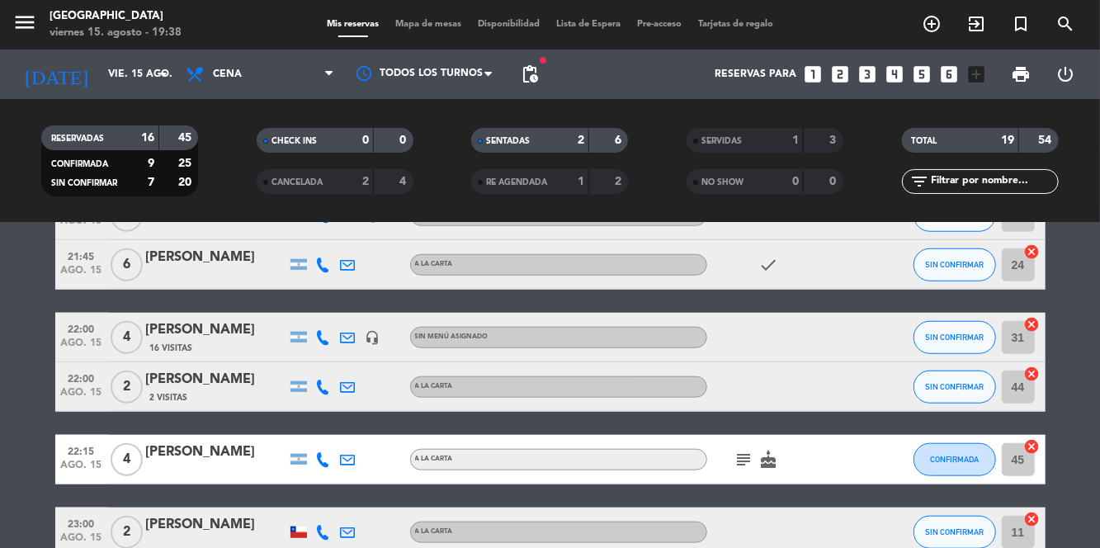
scroll to position [853, 0]
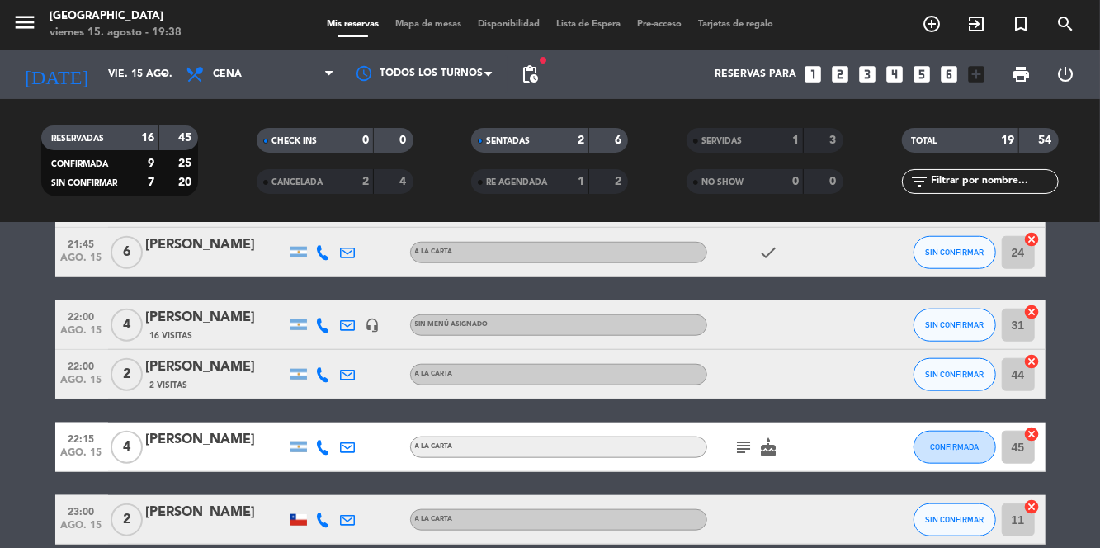
click at [321, 379] on icon at bounding box center [323, 374] width 15 height 15
click at [358, 351] on span at bounding box center [364, 347] width 13 height 13
click at [322, 440] on icon at bounding box center [323, 447] width 15 height 15
click at [359, 413] on span at bounding box center [361, 419] width 13 height 13
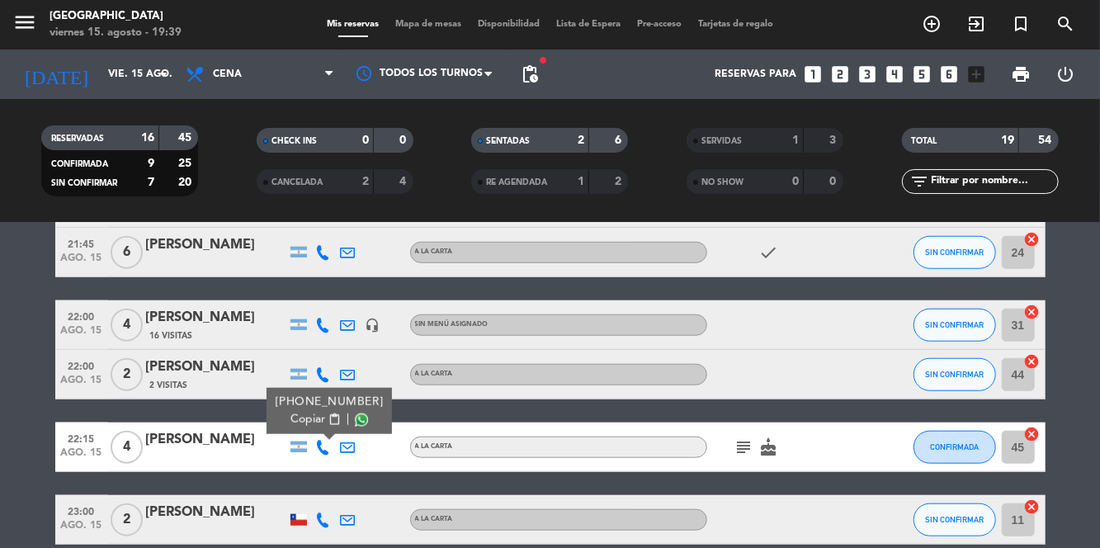
click at [323, 512] on icon at bounding box center [323, 519] width 15 height 15
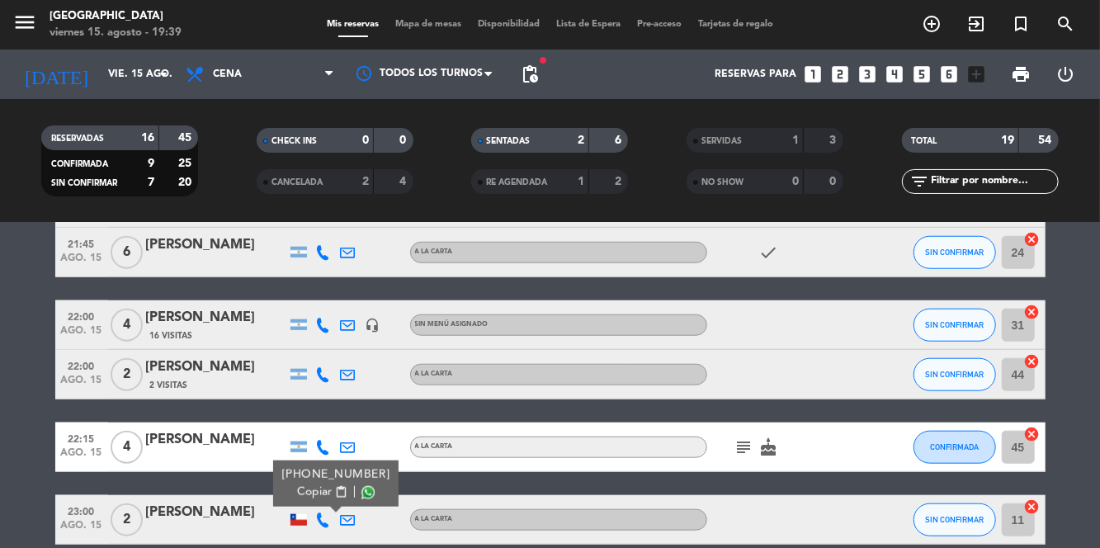
click at [361, 486] on span at bounding box center [367, 492] width 13 height 13
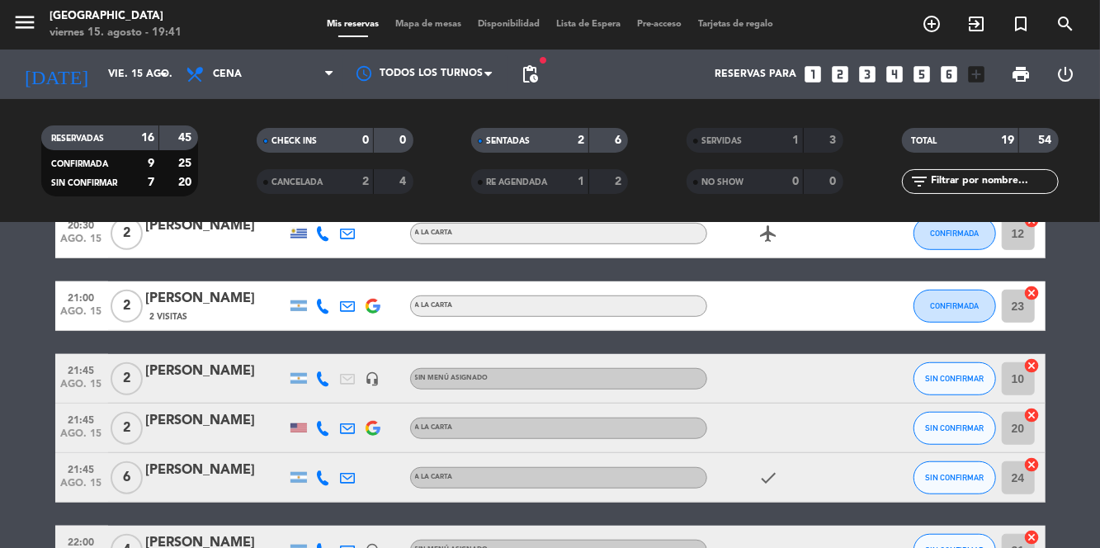
scroll to position [626, 0]
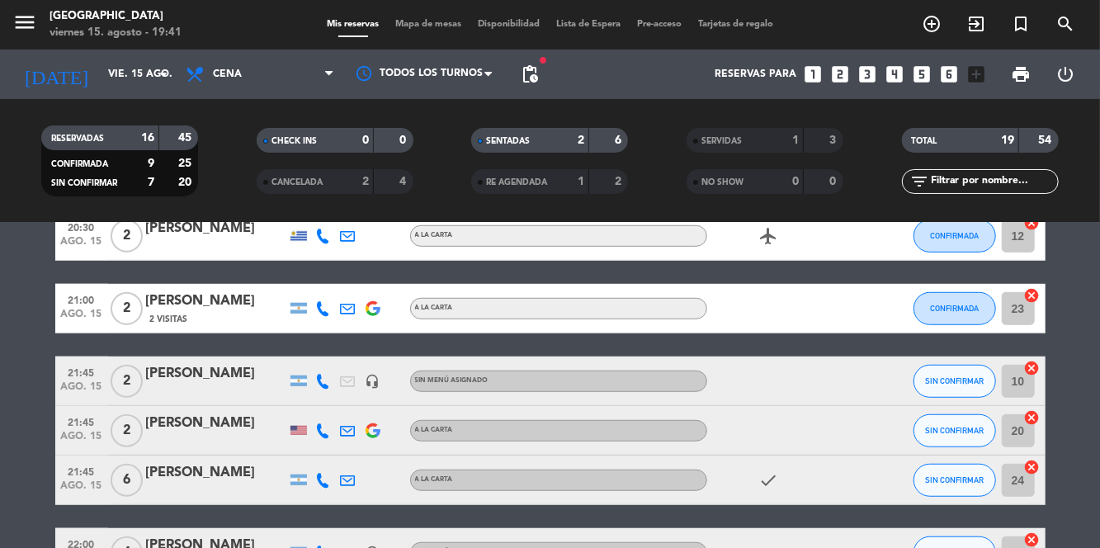
click at [773, 470] on icon "check" at bounding box center [769, 480] width 20 height 20
click at [763, 456] on div "check" at bounding box center [781, 480] width 149 height 49
click at [761, 470] on icon "check" at bounding box center [769, 480] width 20 height 20
click at [757, 470] on span "check" at bounding box center [769, 480] width 25 height 20
click at [767, 470] on icon "check" at bounding box center [769, 480] width 20 height 20
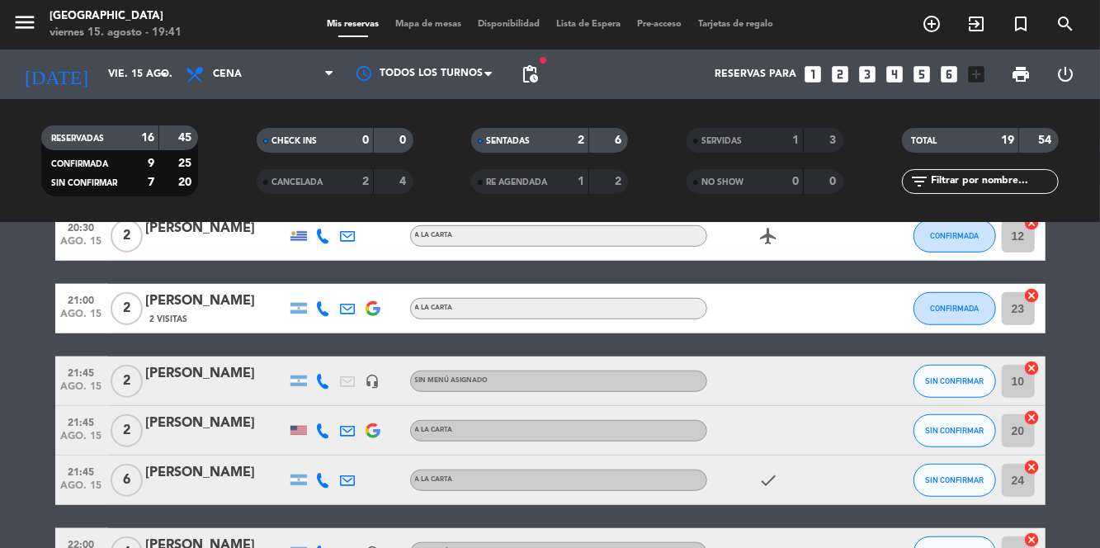
click at [1081, 294] on bookings-row "19:00 [DATE] 2 [PERSON_NAME] A la carta favorite_border SIN CONFIRMAR 10 cancel…" at bounding box center [550, 222] width 1100 height 1099
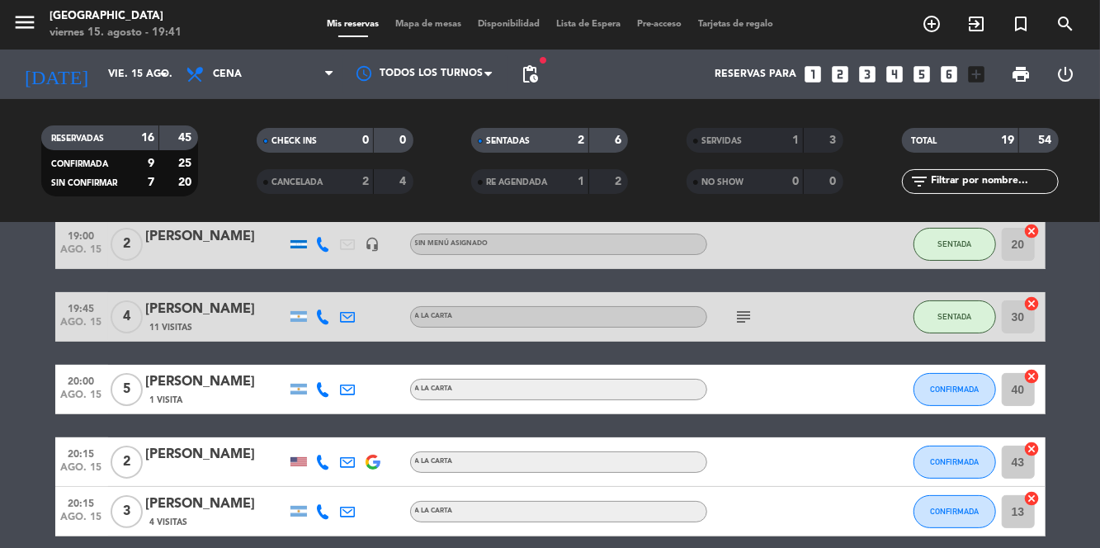
scroll to position [0, 0]
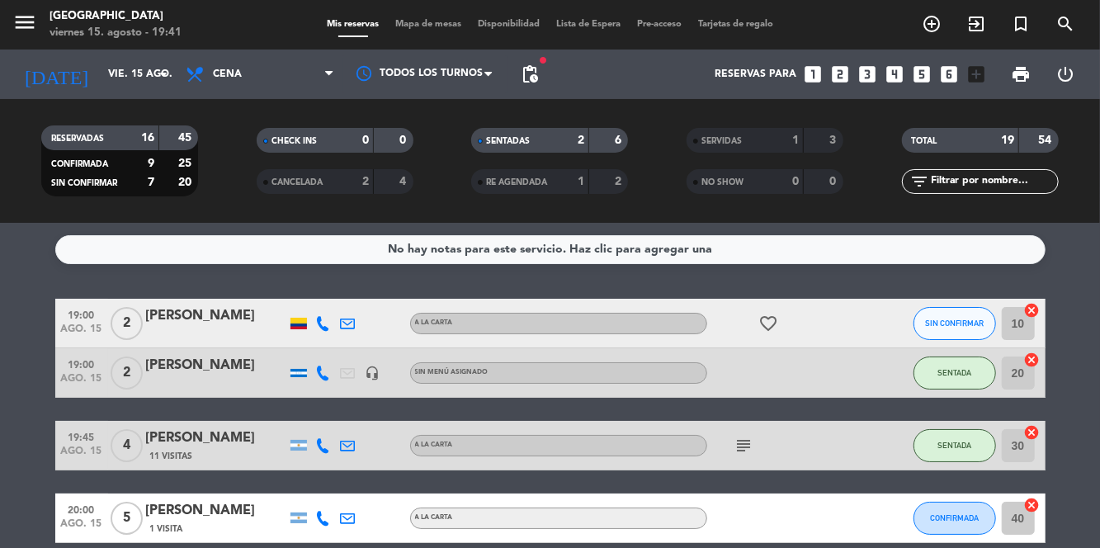
click at [736, 436] on icon "subject" at bounding box center [744, 446] width 20 height 20
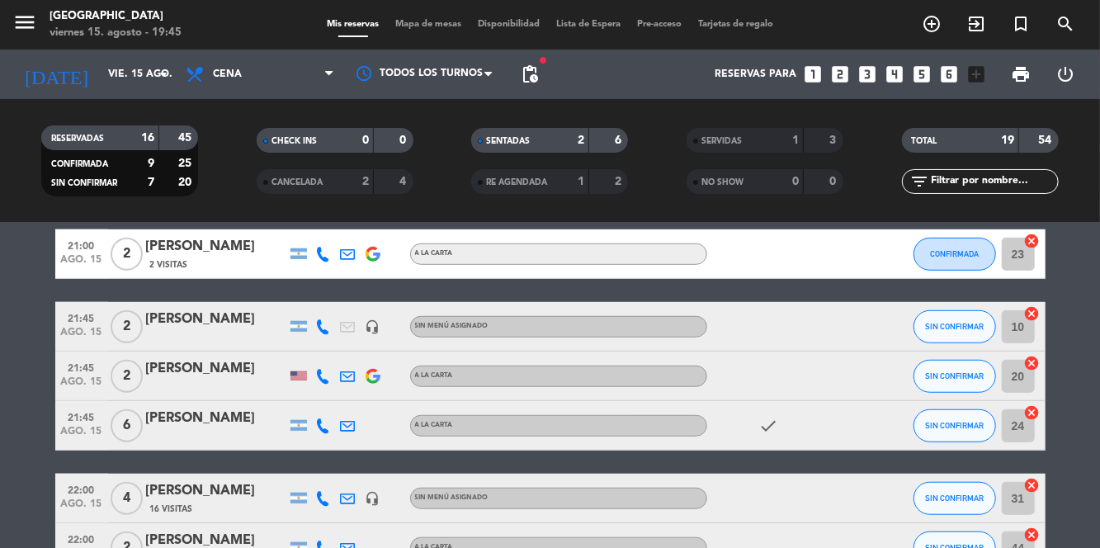
scroll to position [692, 0]
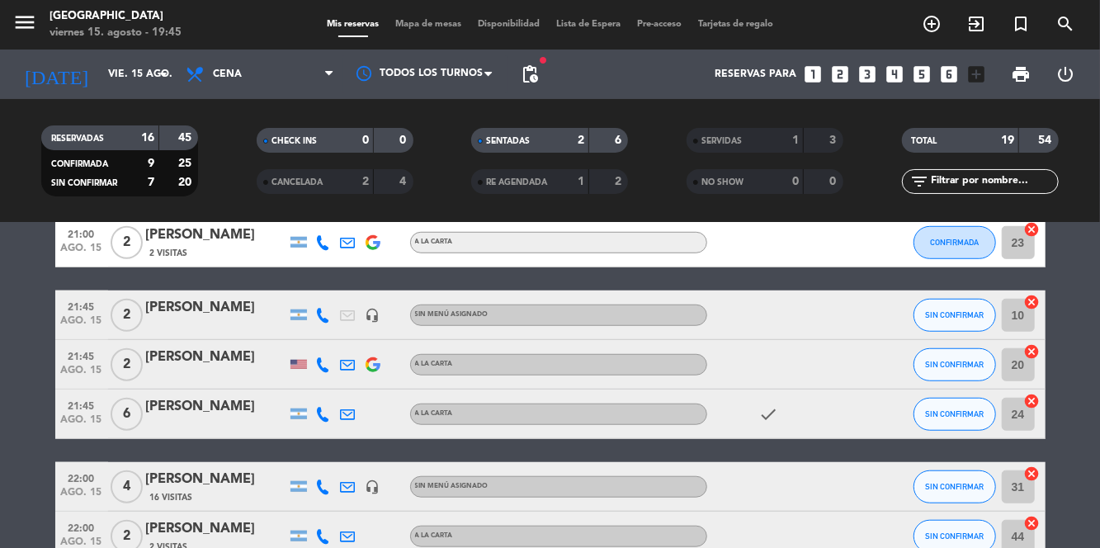
click at [257, 469] on div "[PERSON_NAME]" at bounding box center [216, 479] width 140 height 21
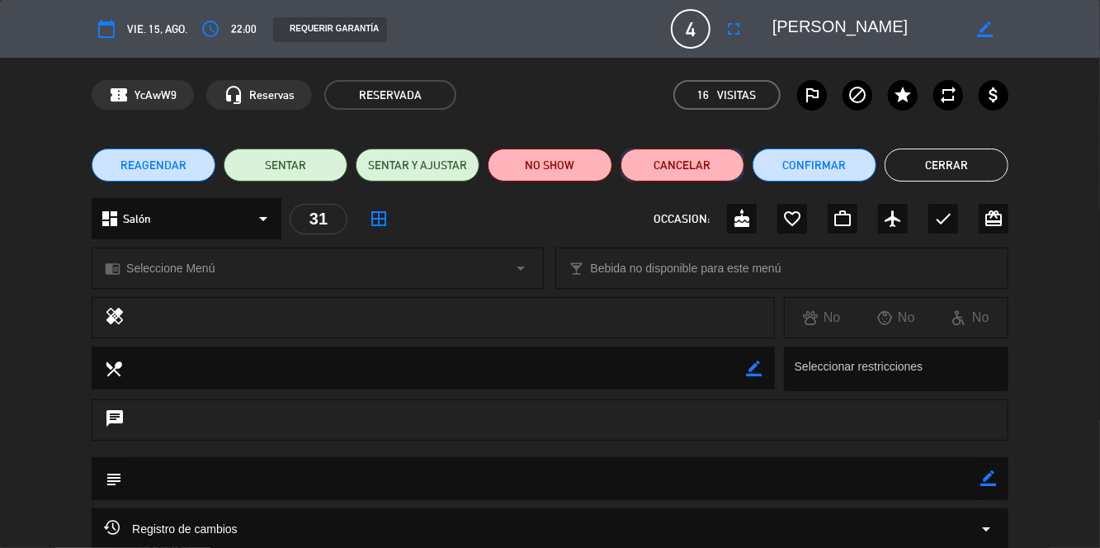
click at [700, 178] on button "Cancelar" at bounding box center [683, 165] width 124 height 33
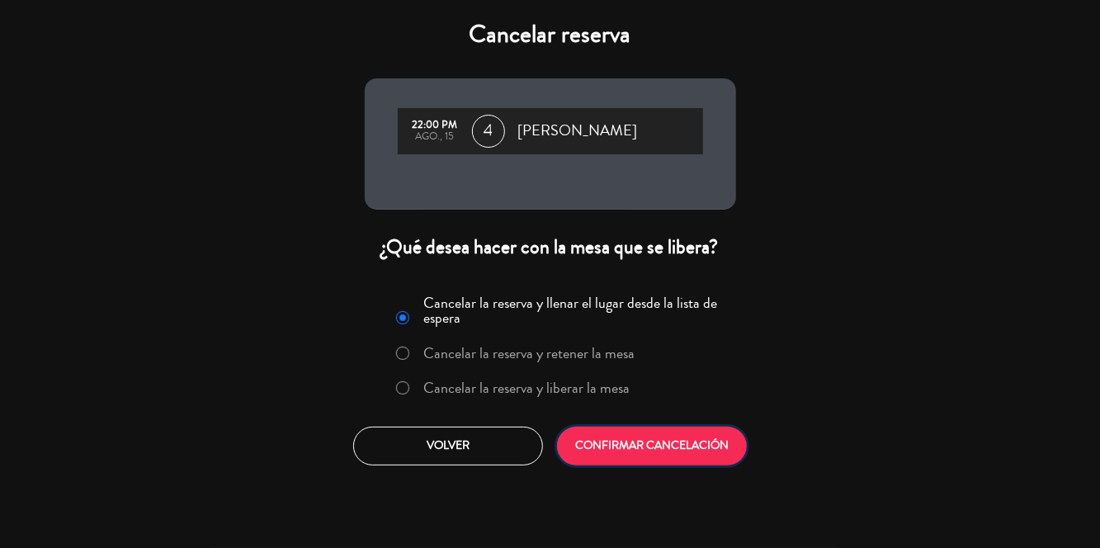
click at [677, 449] on button "CONFIRMAR CANCELACIÓN" at bounding box center [652, 446] width 190 height 39
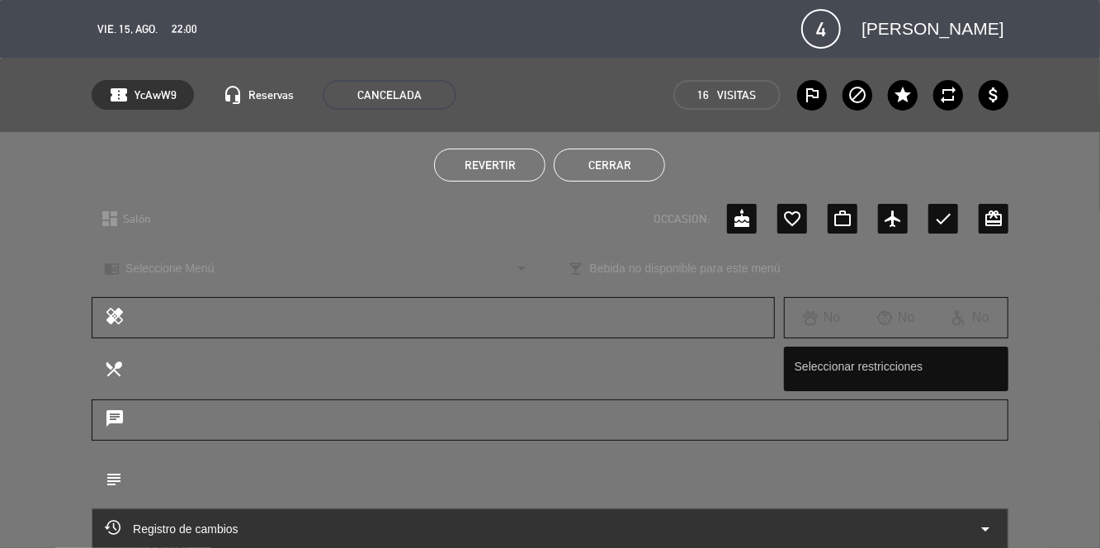
click at [645, 177] on button "Cerrar" at bounding box center [609, 165] width 111 height 33
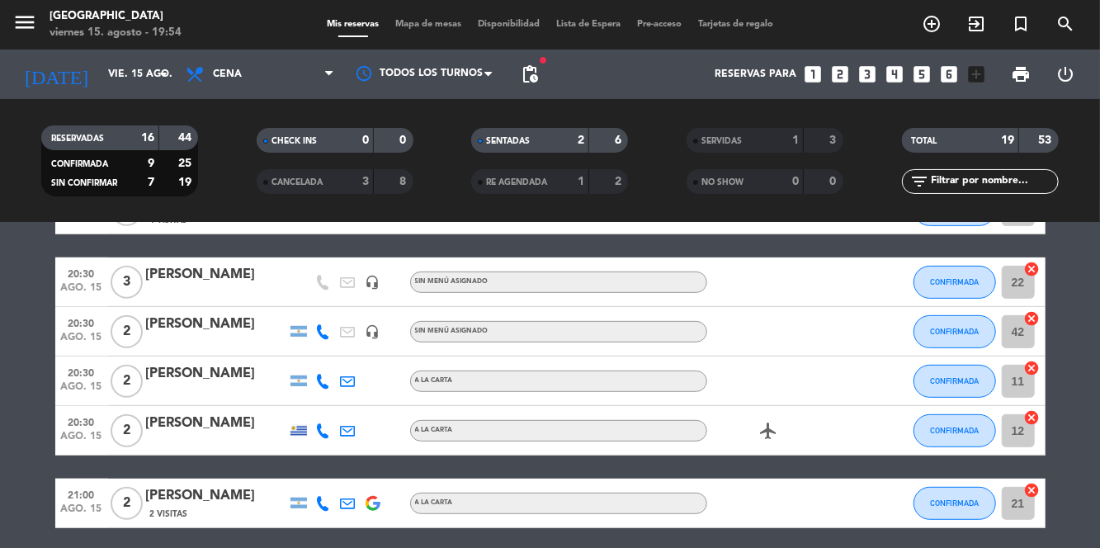
scroll to position [0, 0]
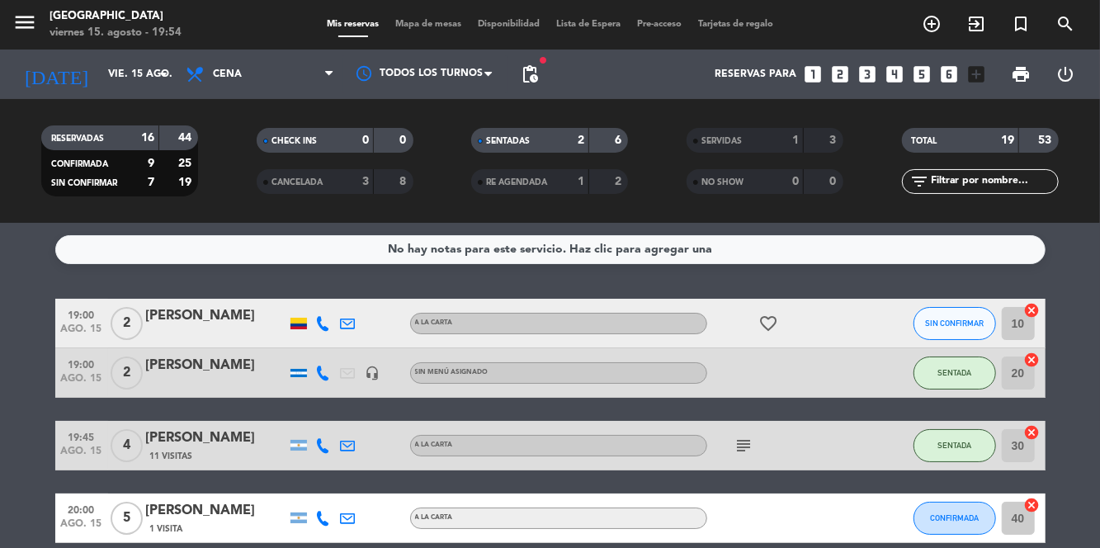
click at [870, 299] on div at bounding box center [878, 323] width 45 height 49
click at [215, 305] on div "[PERSON_NAME]" at bounding box center [216, 315] width 140 height 21
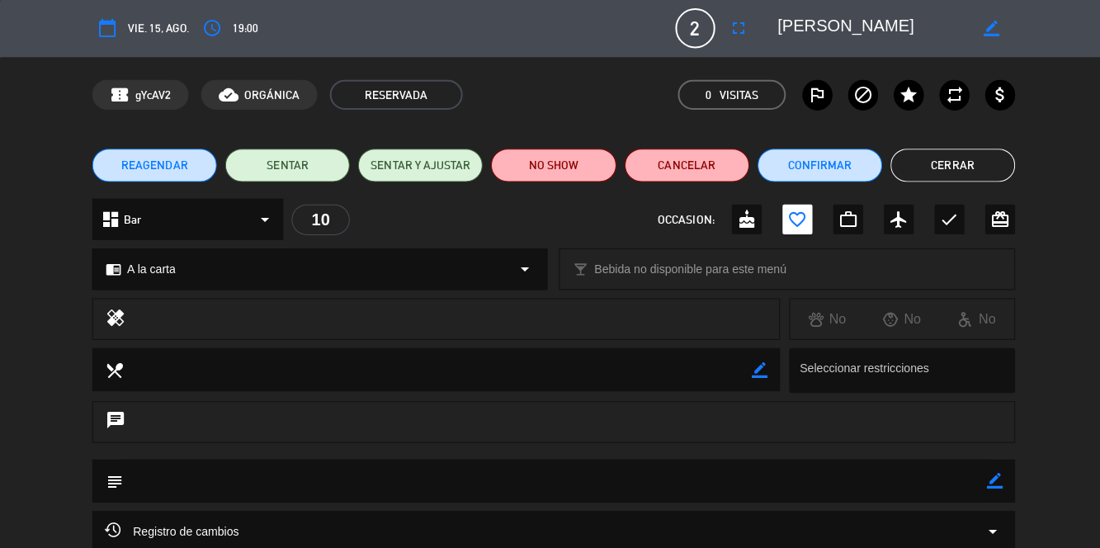
click at [953, 167] on button "Cerrar" at bounding box center [947, 165] width 124 height 33
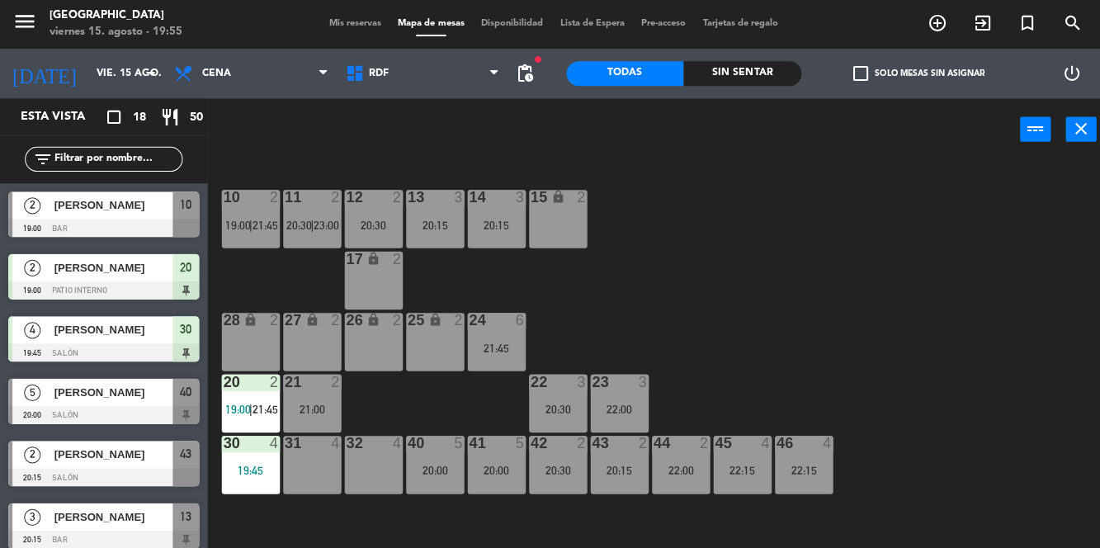
click at [125, 222] on div at bounding box center [103, 228] width 190 height 18
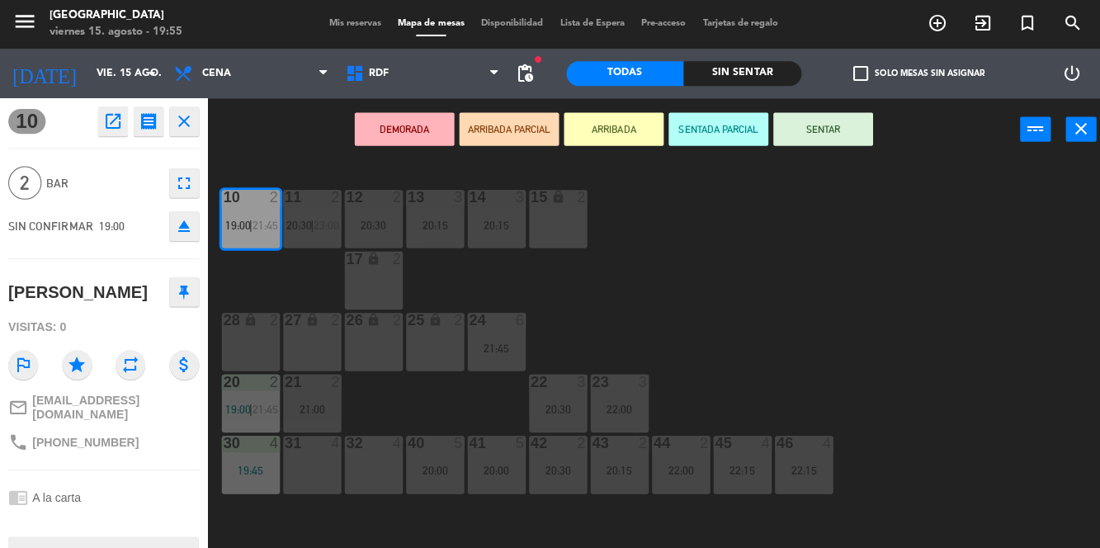
click at [1066, 137] on icon "close" at bounding box center [1075, 129] width 20 height 20
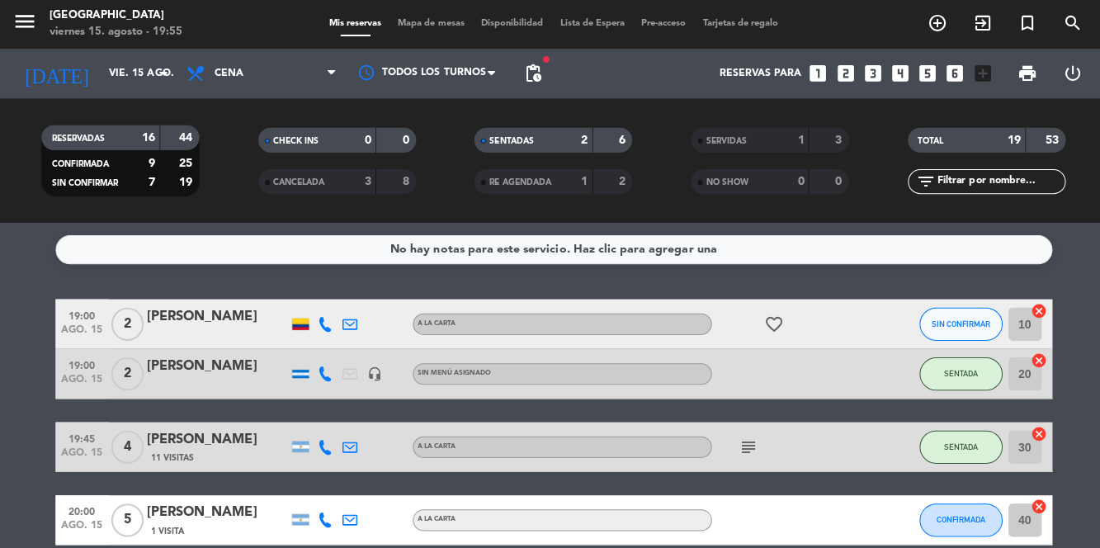
click at [210, 328] on div at bounding box center [216, 334] width 140 height 13
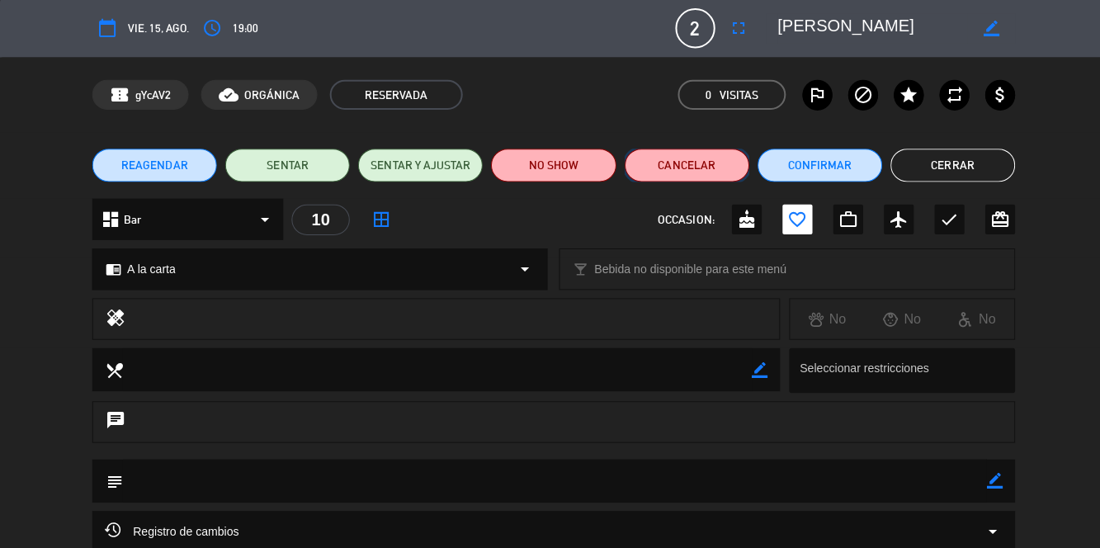
click at [687, 174] on button "Cancelar" at bounding box center [683, 165] width 124 height 33
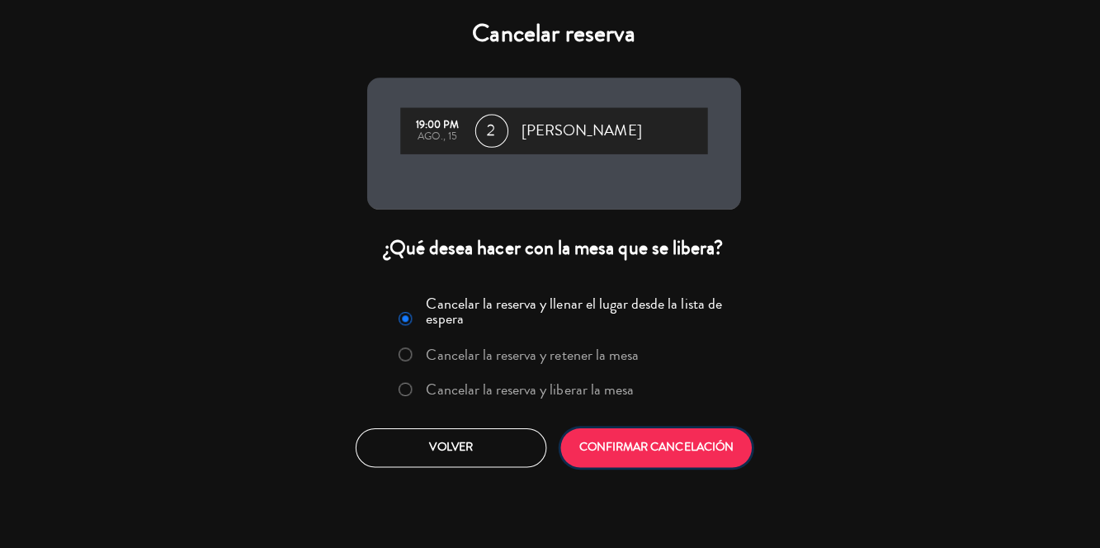
click at [682, 448] on button "CONFIRMAR CANCELACIÓN" at bounding box center [652, 446] width 190 height 39
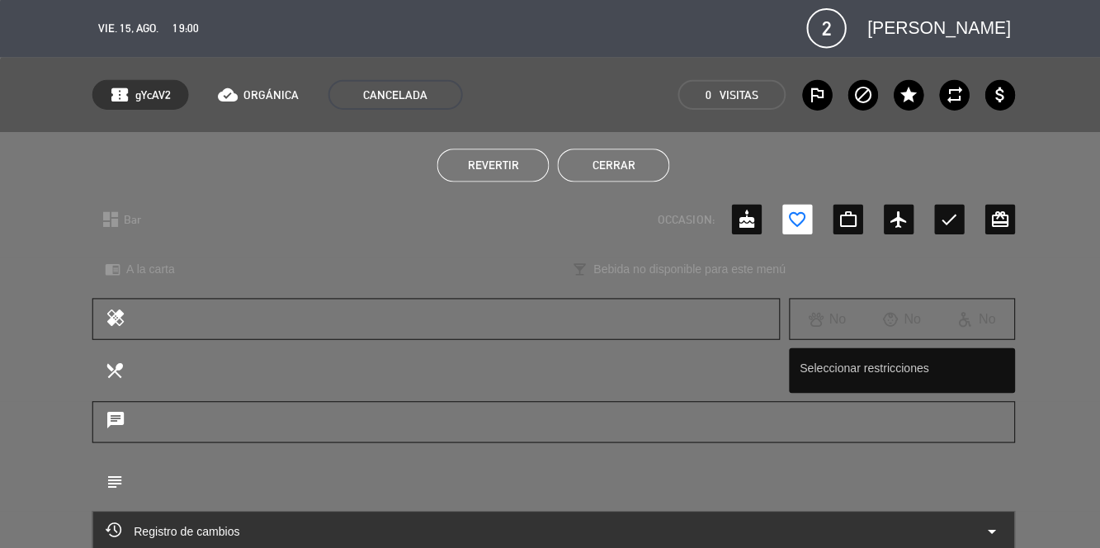
click at [615, 177] on button "Cerrar" at bounding box center [609, 165] width 111 height 33
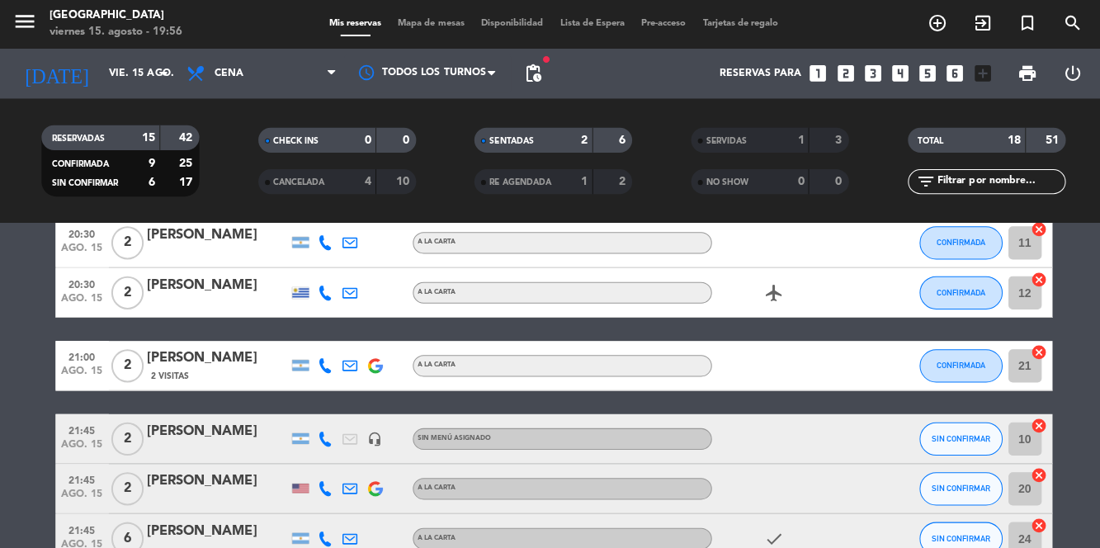
scroll to position [517, 0]
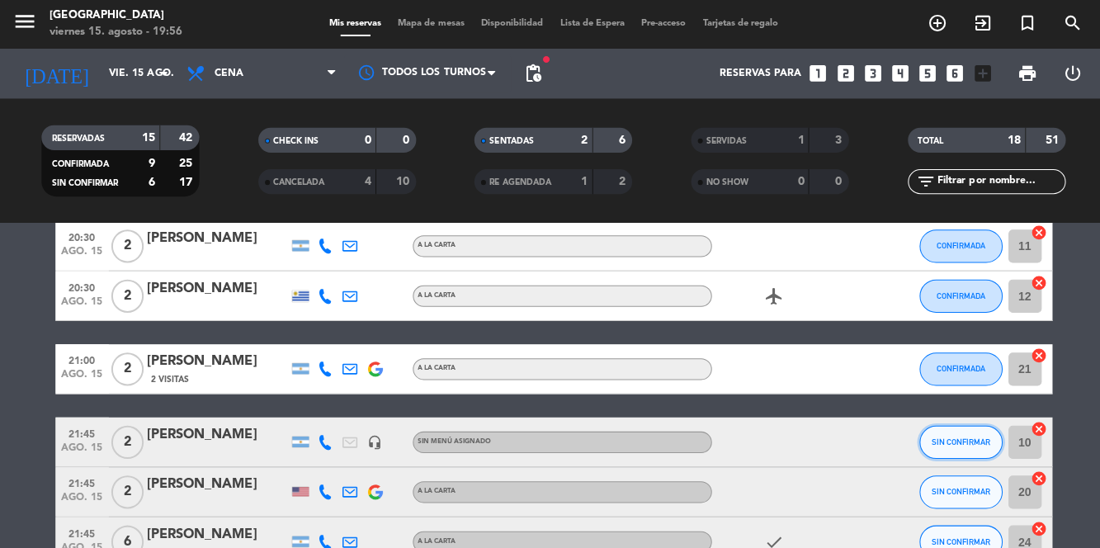
click at [956, 436] on span "SIN CONFIRMAR" at bounding box center [954, 440] width 59 height 9
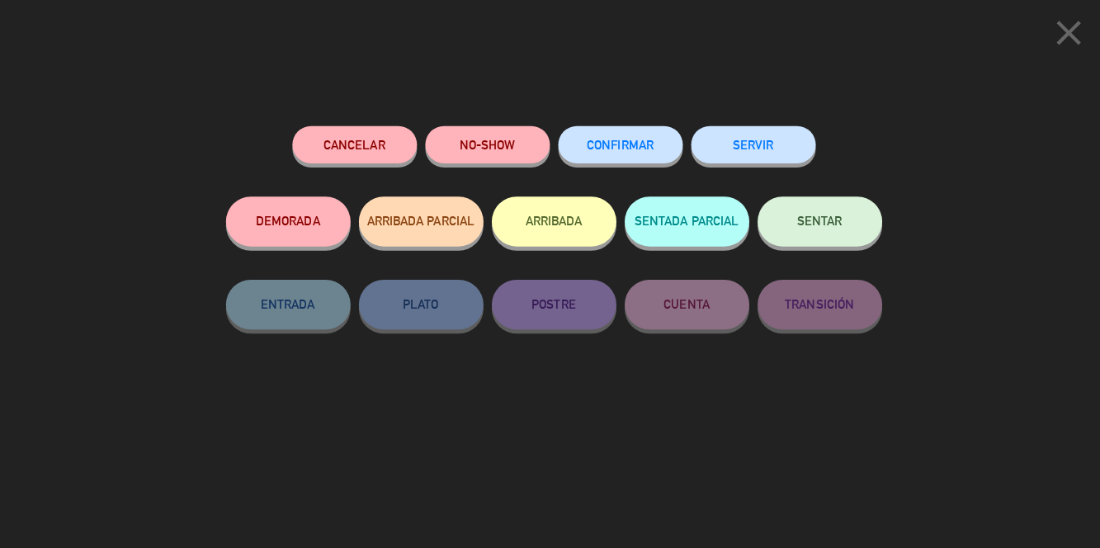
click at [627, 152] on span "CONFIRMAR" at bounding box center [616, 145] width 66 height 14
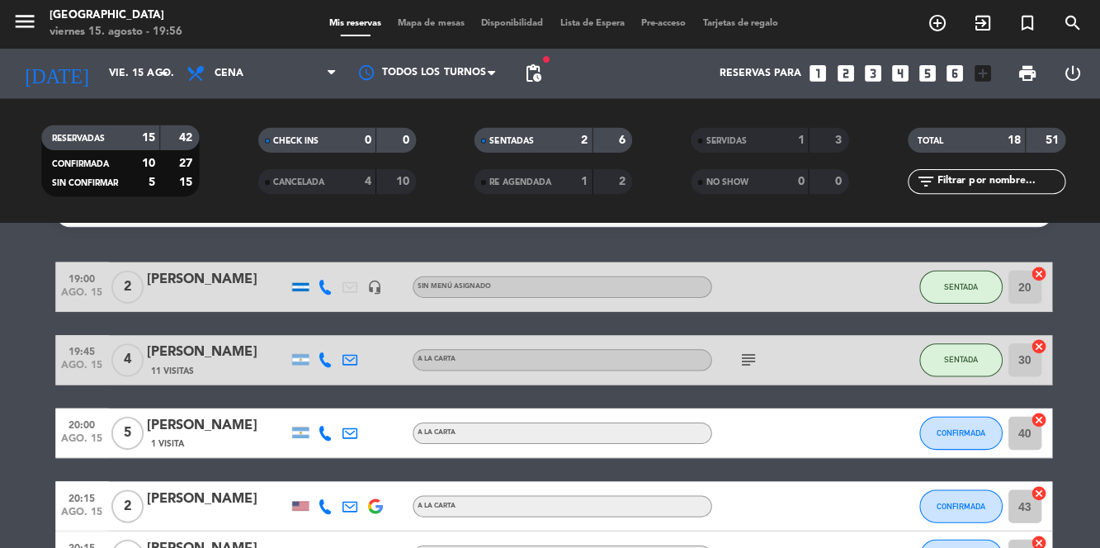
scroll to position [0, 0]
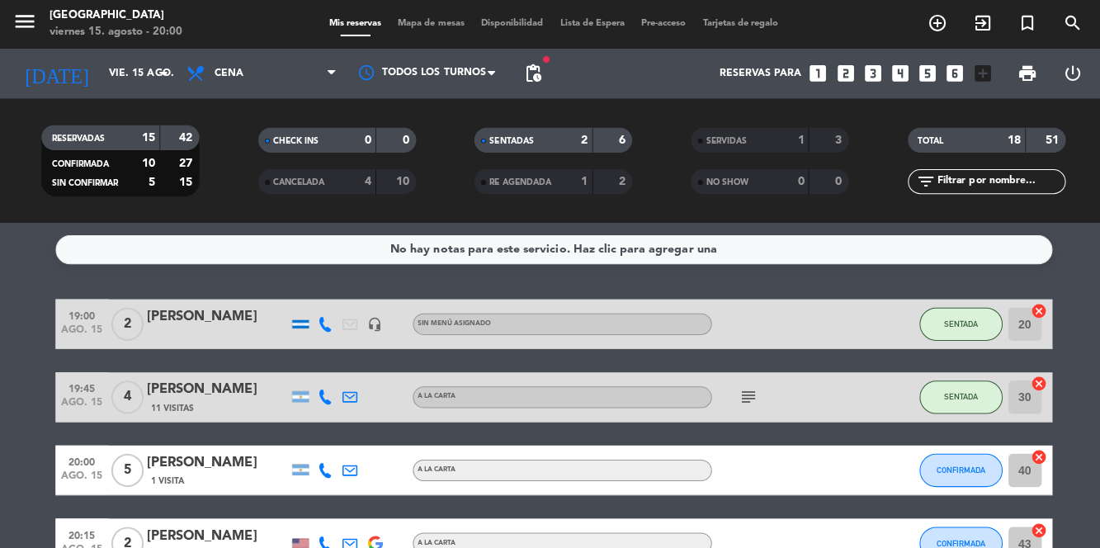
click at [320, 461] on icon at bounding box center [323, 468] width 15 height 15
click at [359, 435] on span at bounding box center [364, 441] width 13 height 13
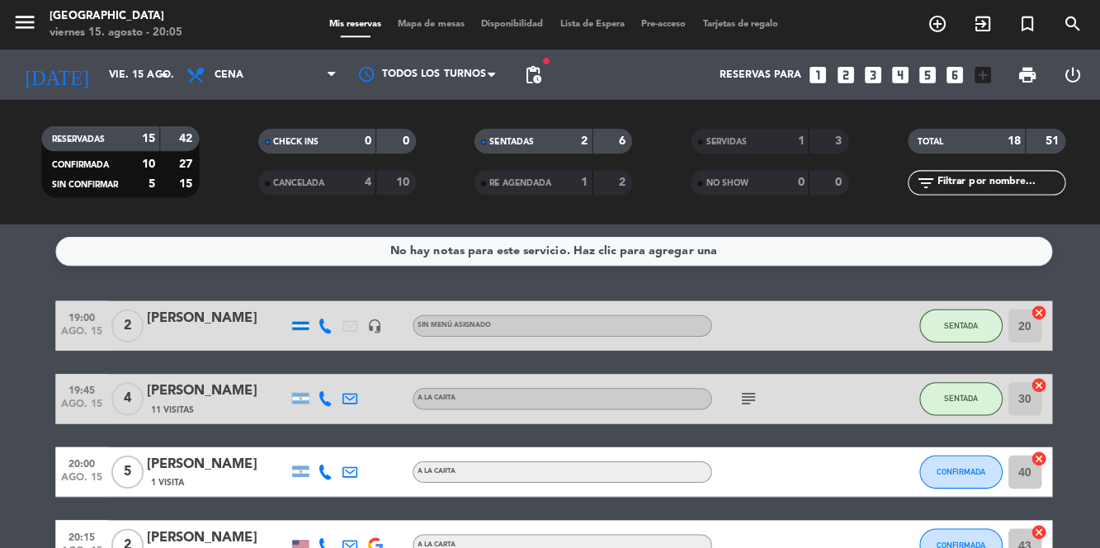
click at [412, 26] on span "Mapa de mesas" at bounding box center [428, 24] width 83 height 9
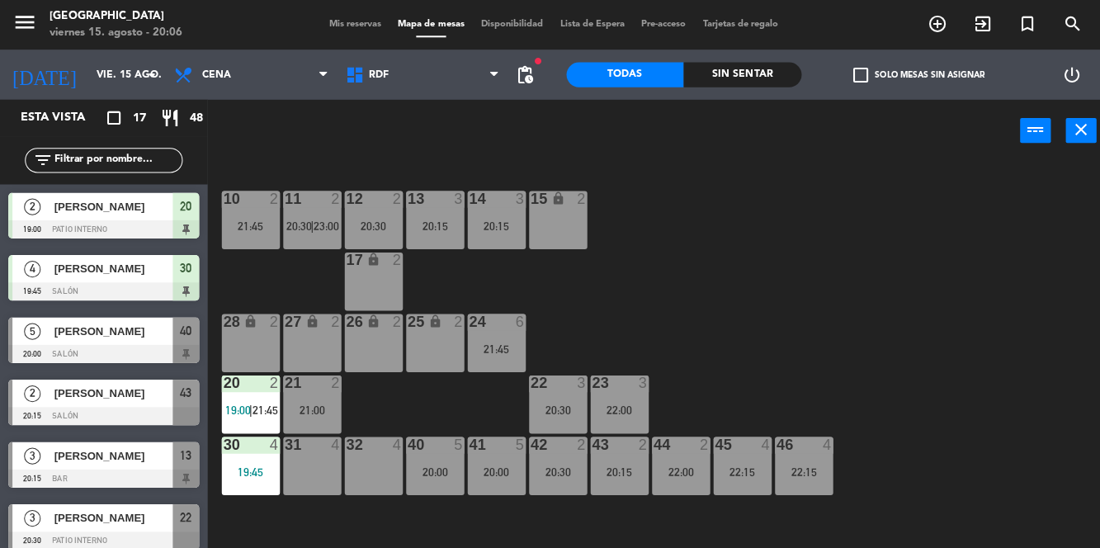
click at [427, 461] on div "40 5 20:00" at bounding box center [433, 463] width 58 height 58
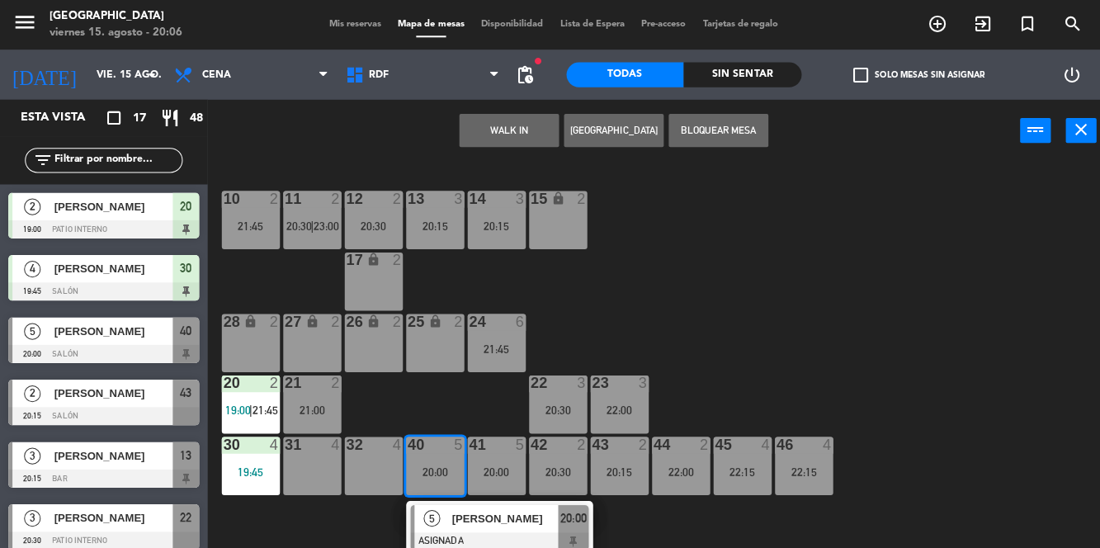
click at [505, 519] on span "[PERSON_NAME]" at bounding box center [502, 515] width 106 height 17
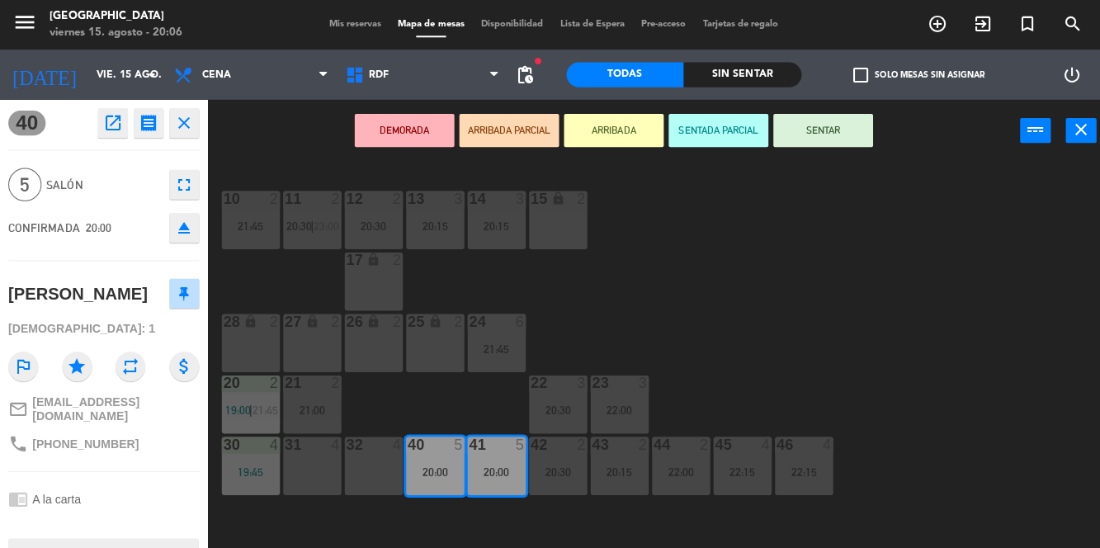
click at [817, 132] on button "SENTAR" at bounding box center [817, 129] width 99 height 33
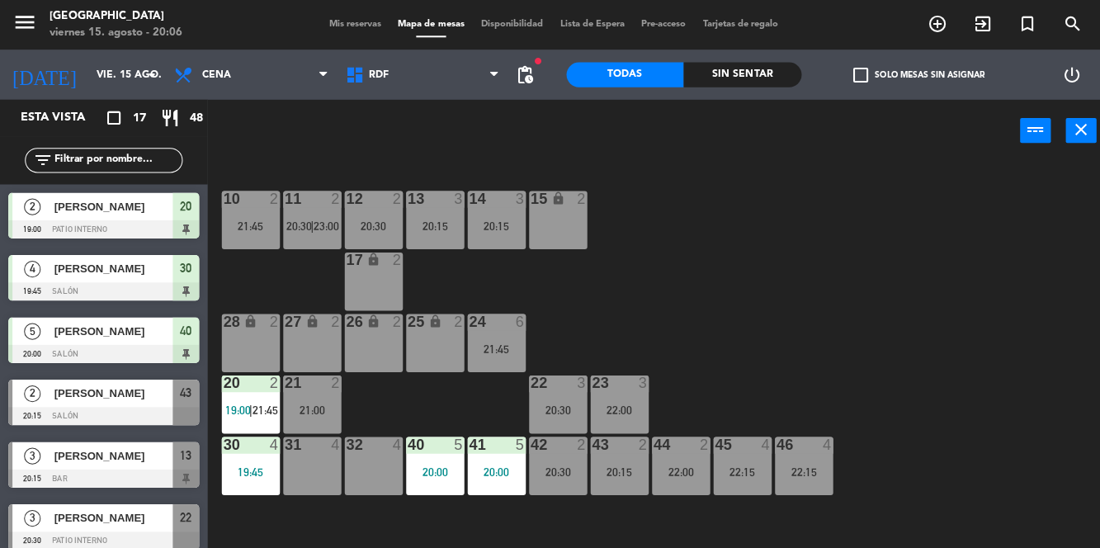
click at [337, 22] on span "Mis reservas" at bounding box center [353, 24] width 68 height 9
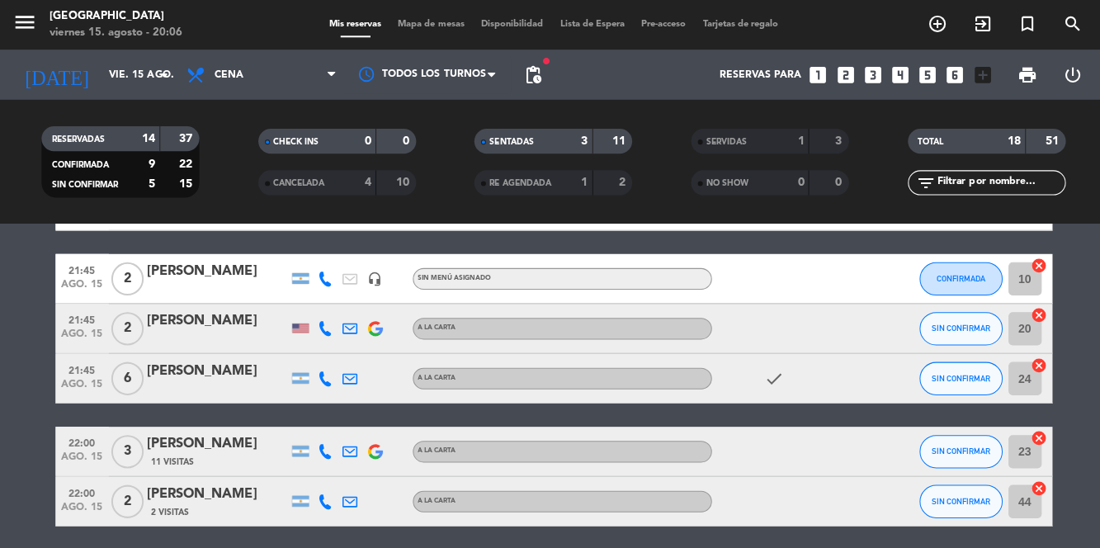
scroll to position [682, 0]
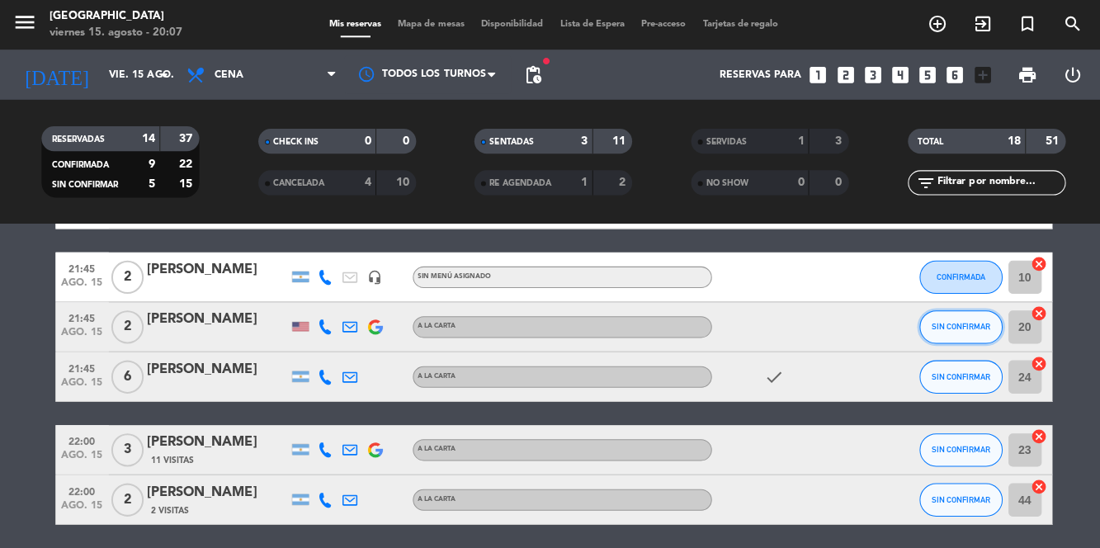
click at [949, 332] on button "SIN CONFIRMAR" at bounding box center [955, 325] width 83 height 33
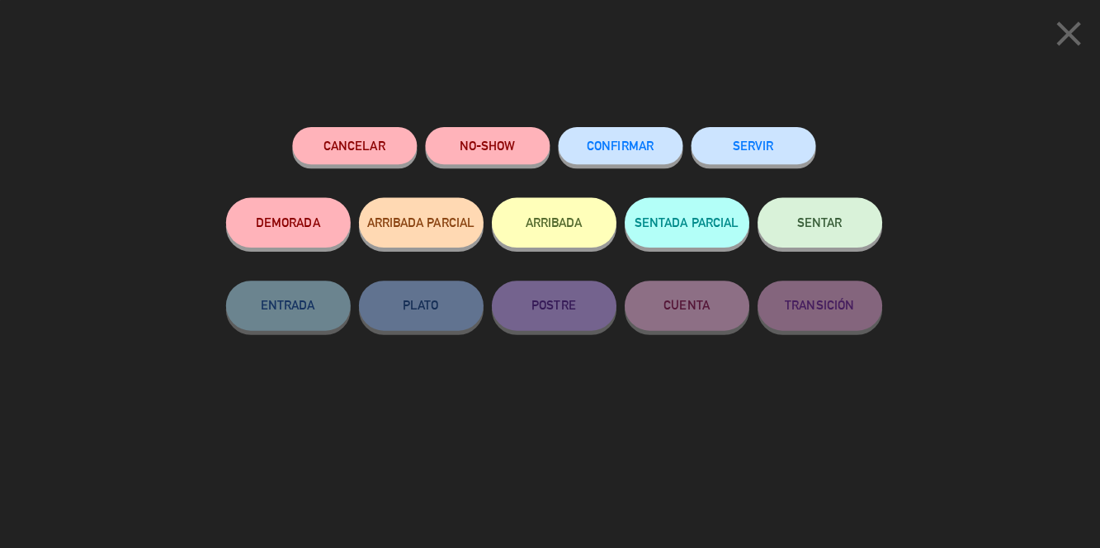
click at [593, 152] on span "CONFIRMAR" at bounding box center [616, 145] width 66 height 14
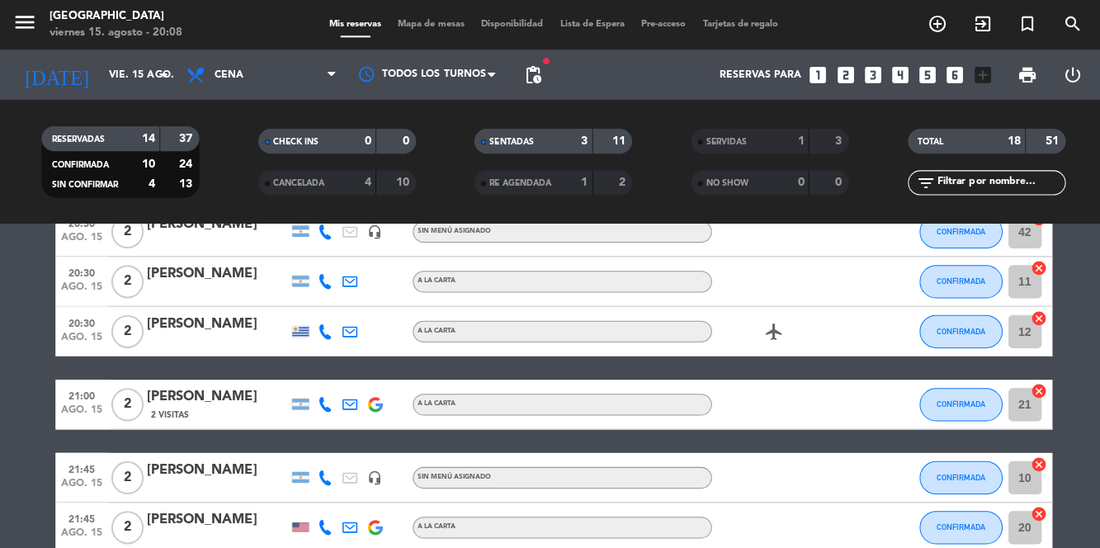
scroll to position [432, 0]
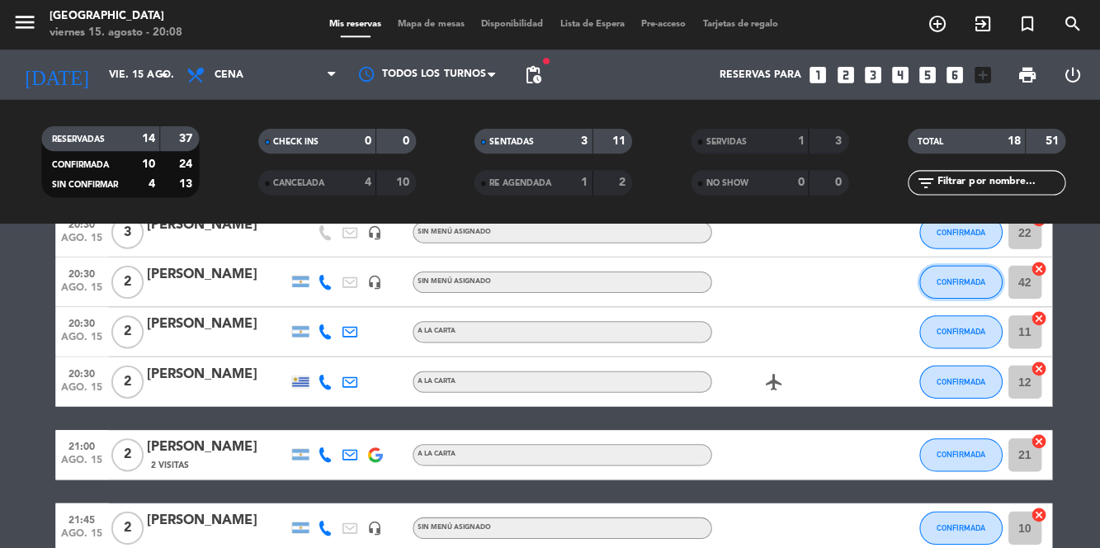
click at [961, 296] on button "CONFIRMADA" at bounding box center [955, 280] width 83 height 33
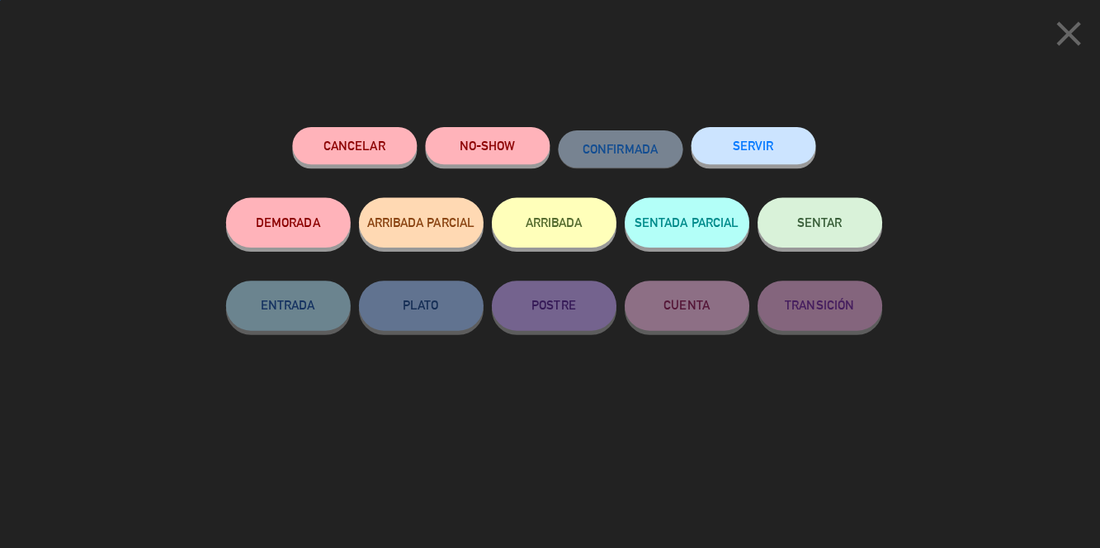
click at [1060, 38] on icon "close" at bounding box center [1061, 33] width 41 height 41
